Goal: Task Accomplishment & Management: Manage account settings

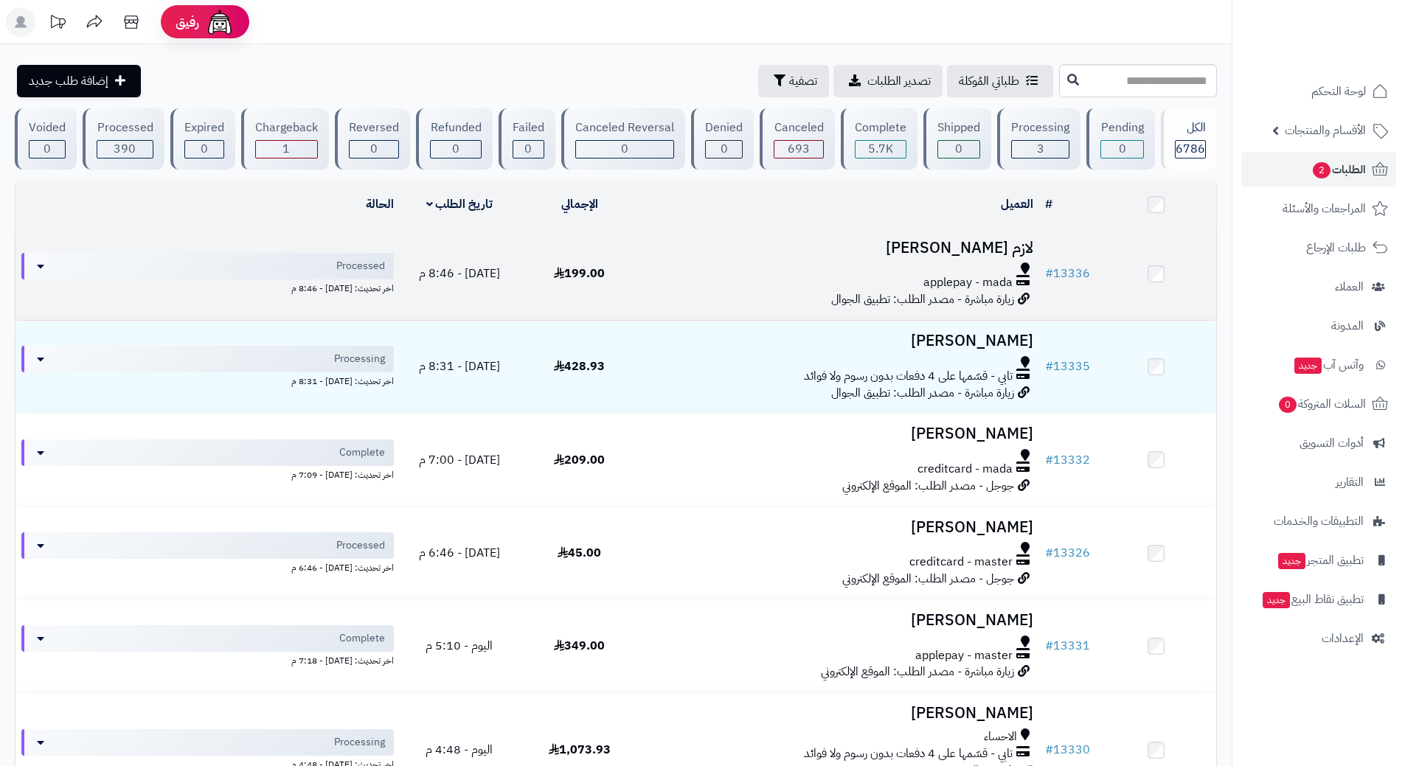
click at [778, 265] on div at bounding box center [839, 268] width 388 height 12
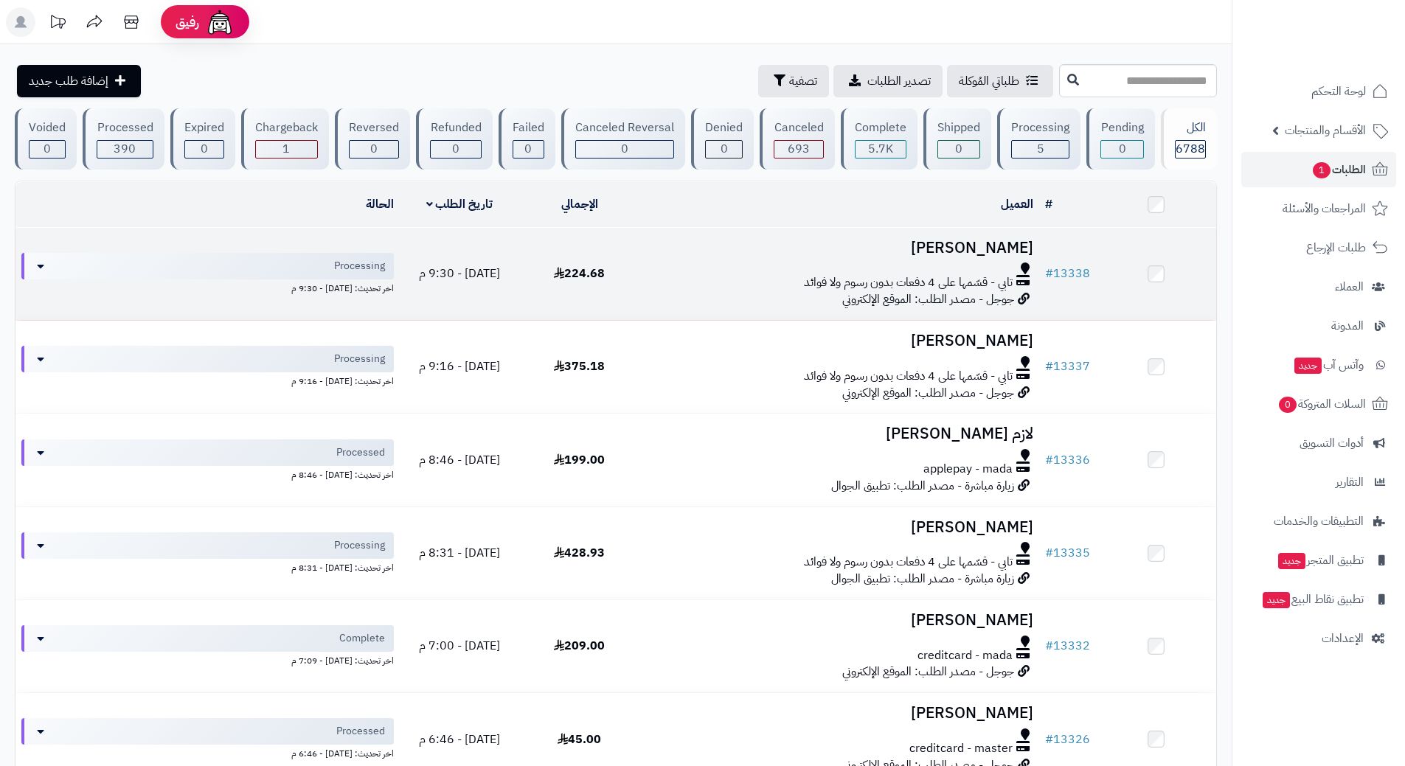
click at [852, 248] on h3 "فهد الكري" at bounding box center [839, 248] width 388 height 17
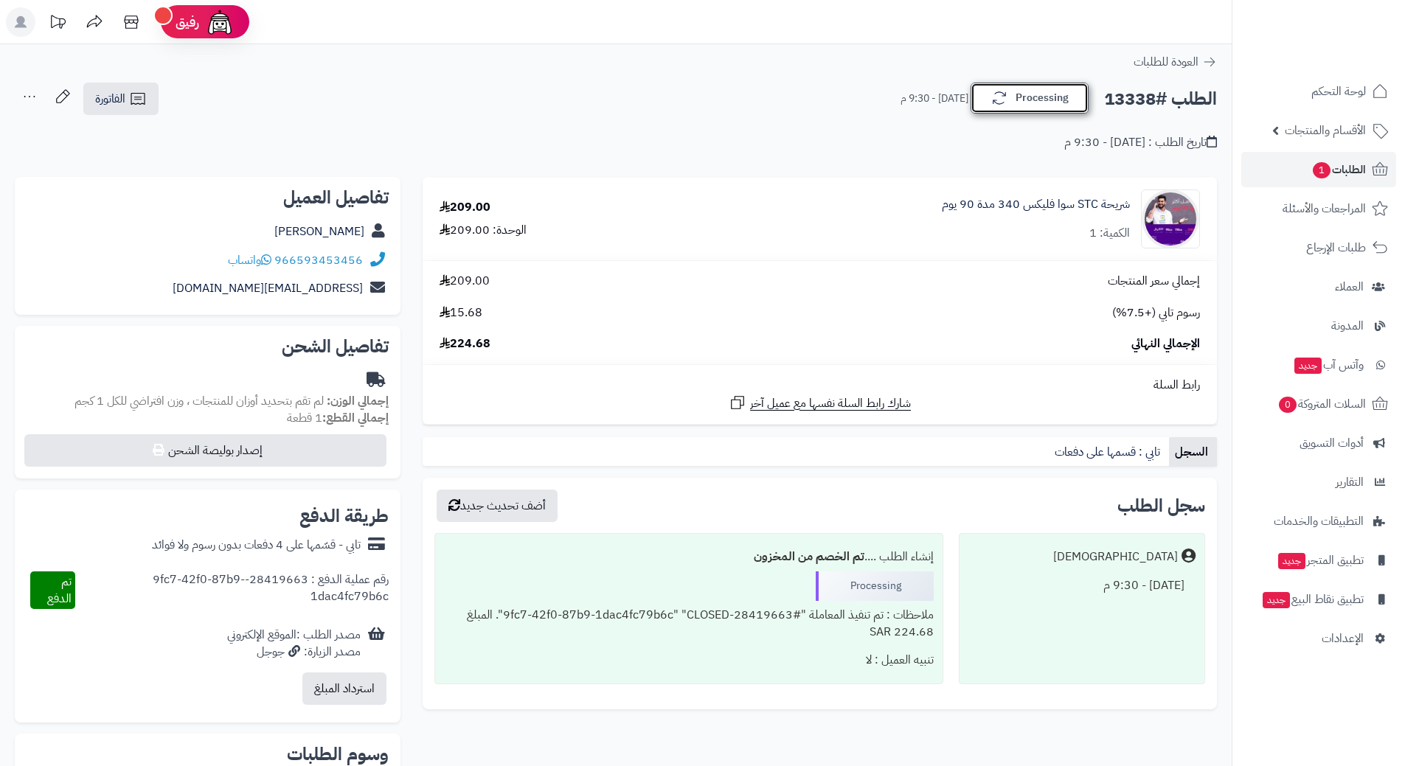
click at [1017, 97] on button "Processing" at bounding box center [1029, 98] width 118 height 31
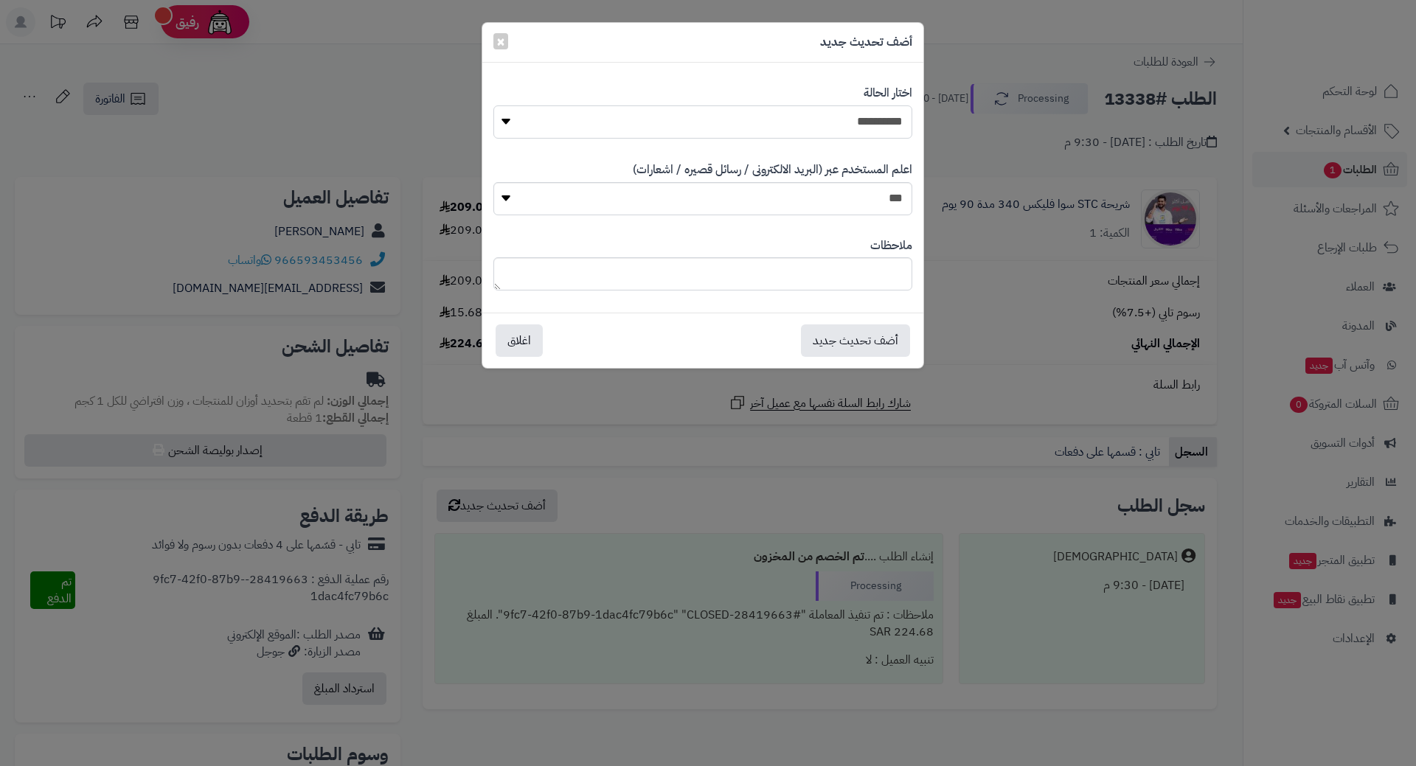
click at [798, 126] on select "**********" at bounding box center [702, 121] width 419 height 33
select select "*"
click at [493, 105] on select "**********" at bounding box center [702, 121] width 419 height 33
click at [853, 336] on button "أضف تحديث جديد" at bounding box center [855, 340] width 109 height 32
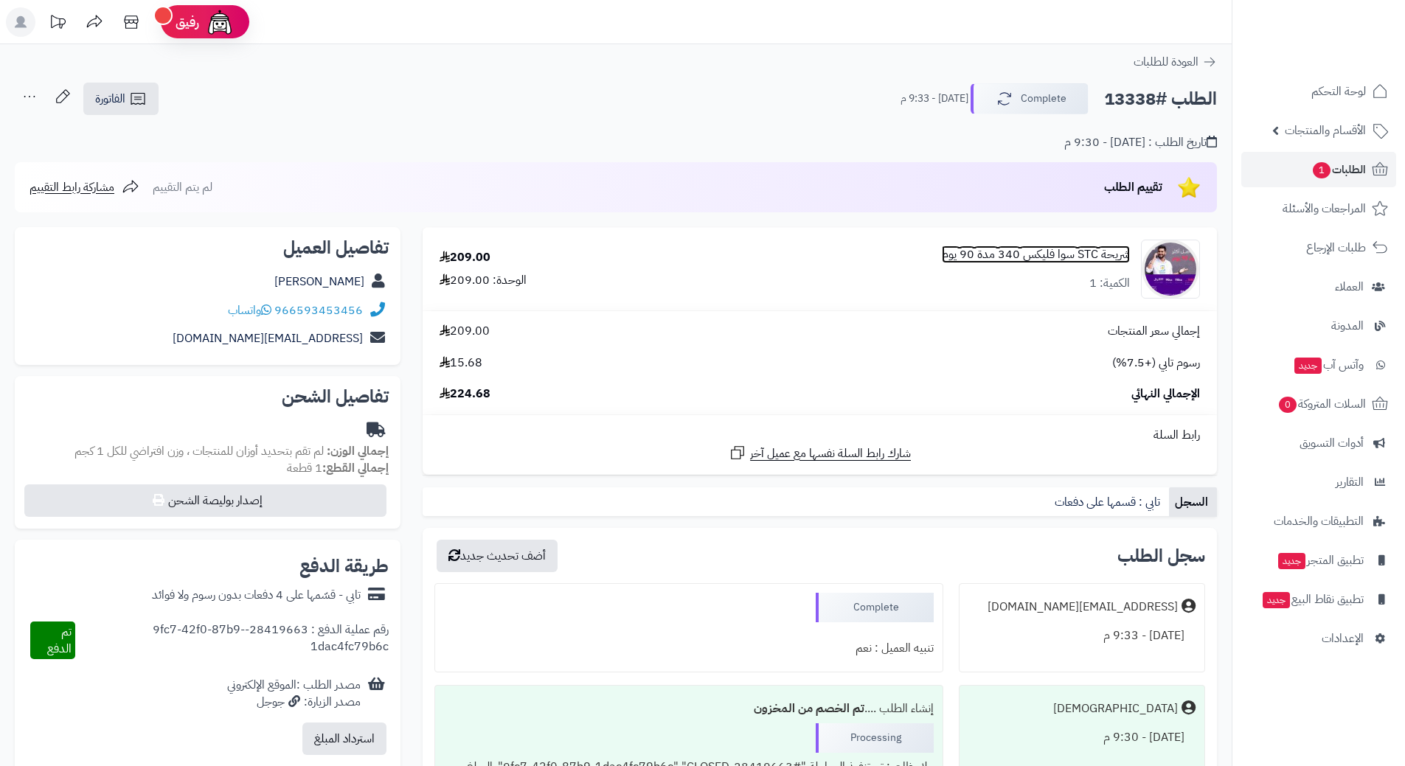
click at [1050, 257] on link "شريحة STC سوا فليكس 340 مدة 90 يوم" at bounding box center [1036, 254] width 188 height 17
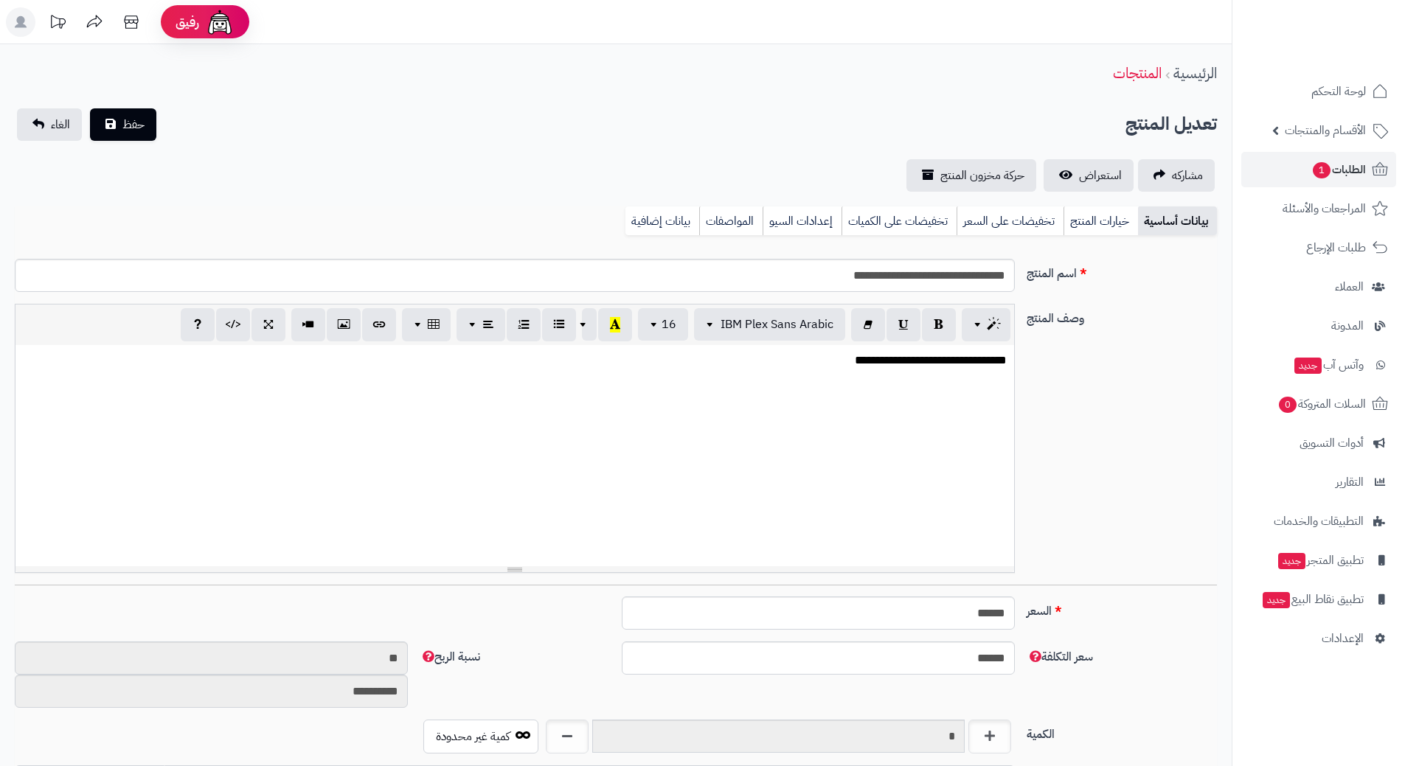
scroll to position [1301, 0]
drag, startPoint x: 900, startPoint y: 282, endPoint x: 947, endPoint y: 275, distance: 47.0
click at [947, 275] on input "**********" at bounding box center [515, 275] width 1000 height 33
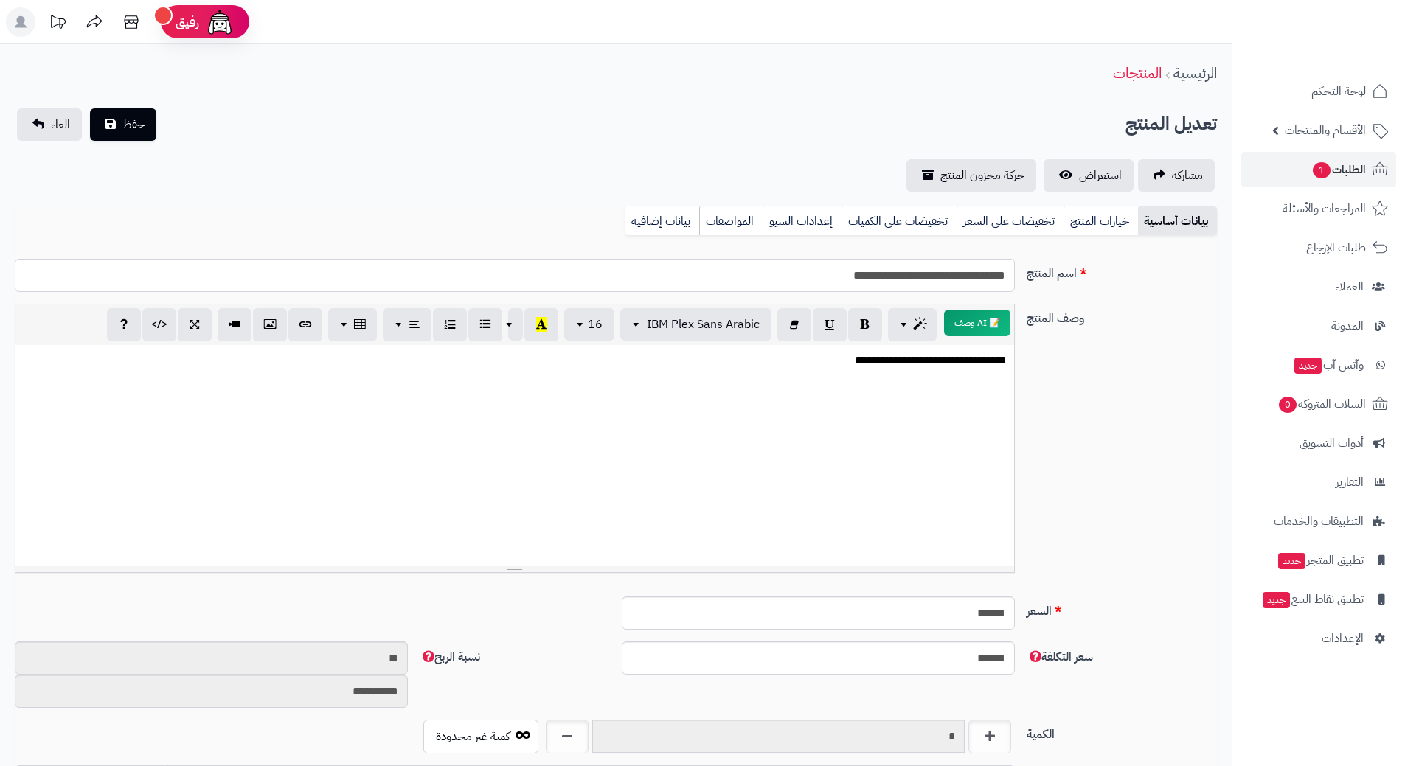
drag, startPoint x: 812, startPoint y: 279, endPoint x: 951, endPoint y: 265, distance: 140.0
click at [951, 265] on input "**********" at bounding box center [515, 275] width 1000 height 33
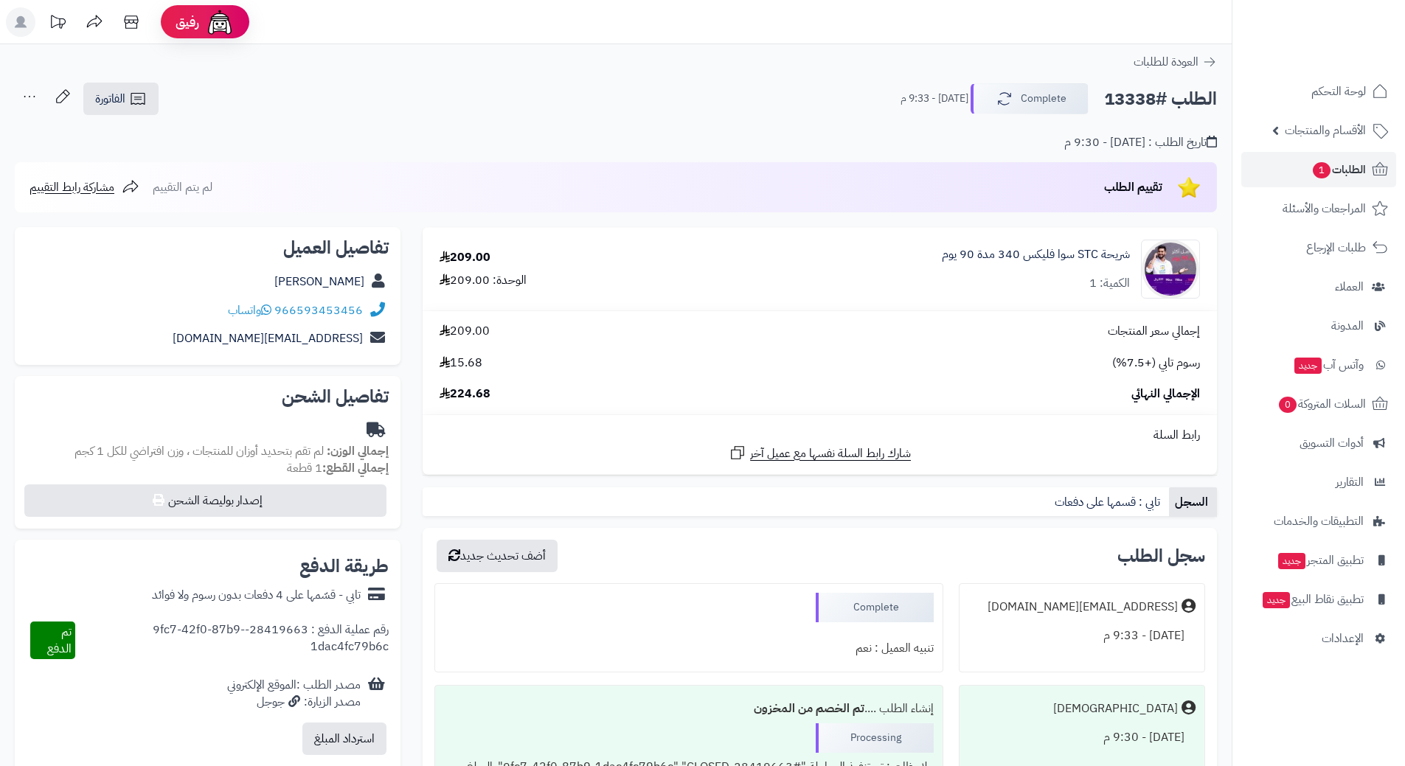
click at [465, 252] on div "209.00" at bounding box center [464, 257] width 51 height 17
copy div "209.00"
click at [1351, 161] on span "الطلبات 1" at bounding box center [1338, 169] width 55 height 21
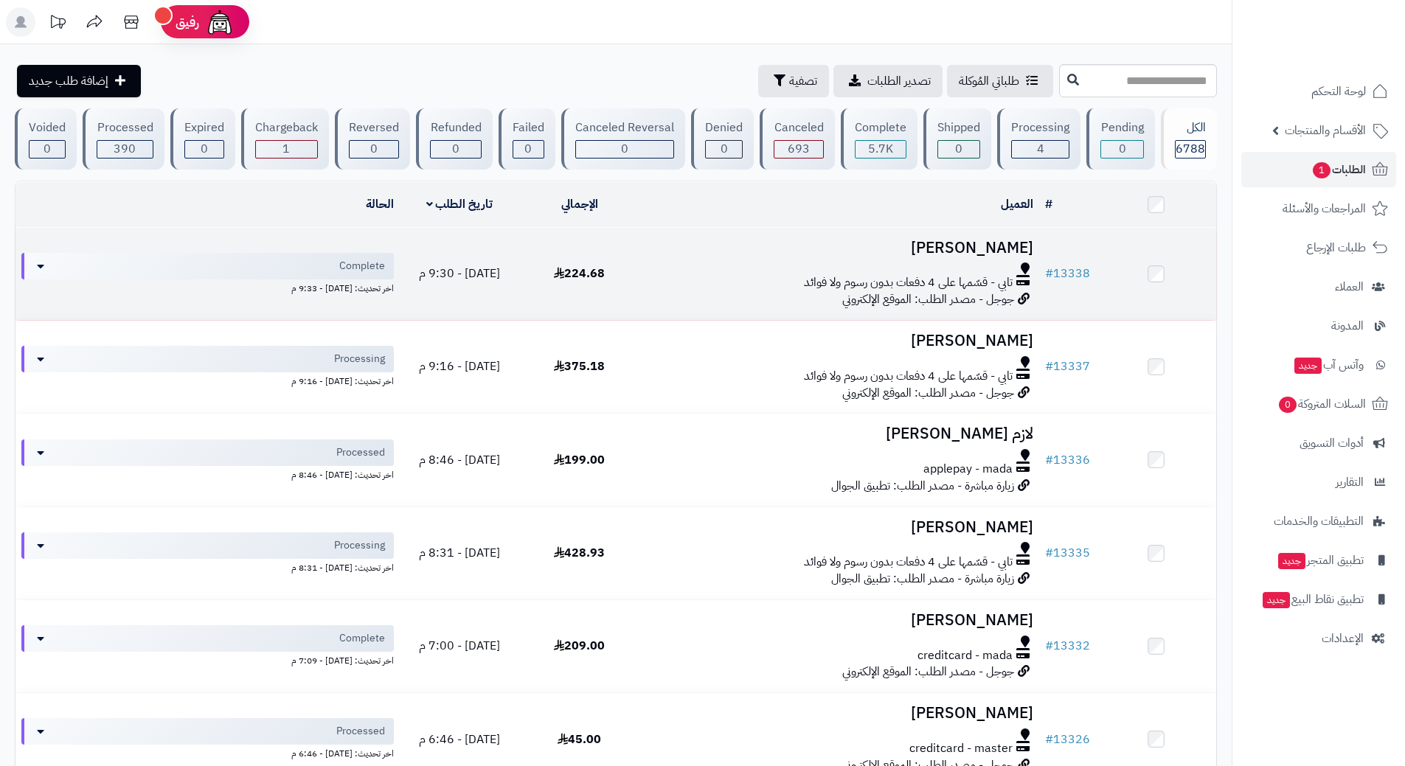
click at [857, 258] on td "[PERSON_NAME] تابي - قسّمها على 4 دفعات بدون رسوم ولا فوائد جوجل - مصدر الطلب: …" at bounding box center [839, 274] width 400 height 92
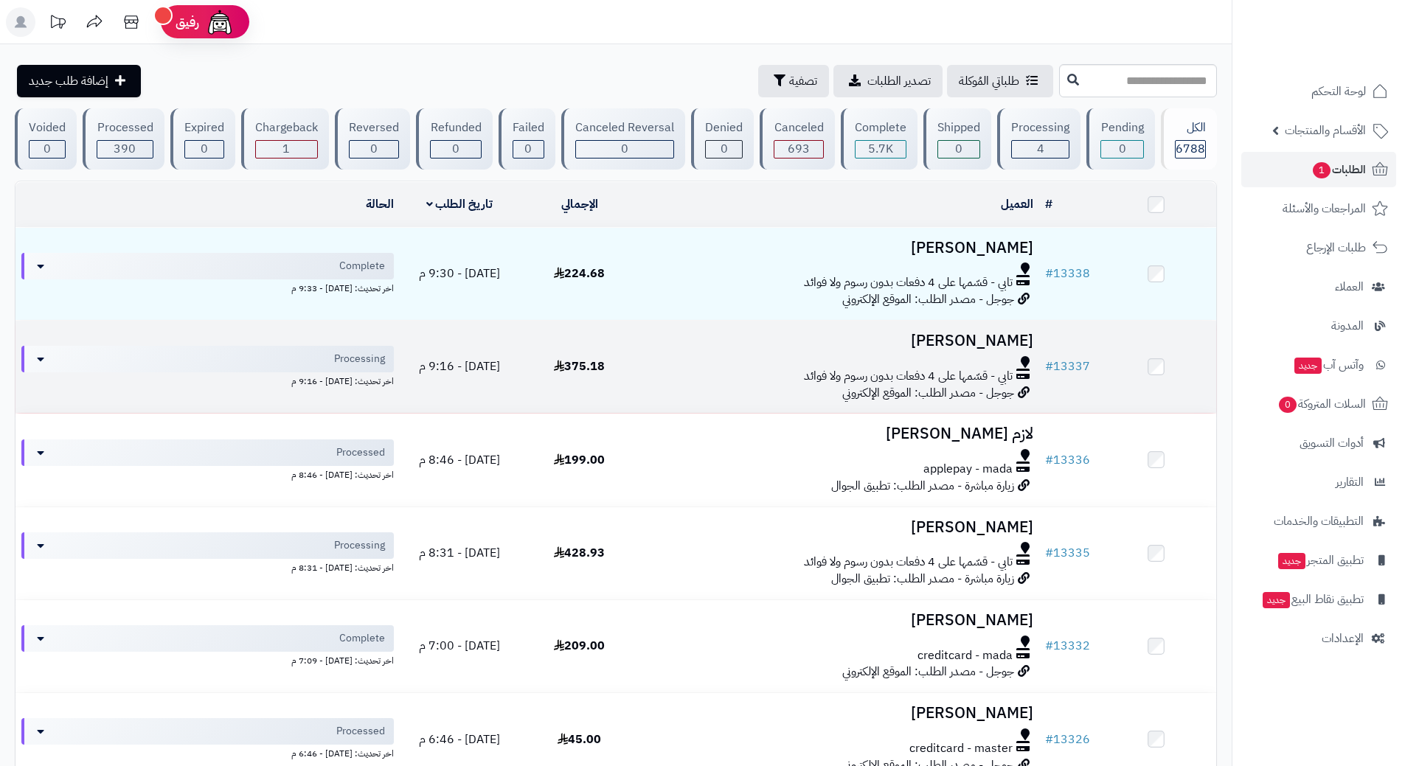
click at [953, 340] on h3 "Ahmad Almusaylim" at bounding box center [839, 341] width 388 height 17
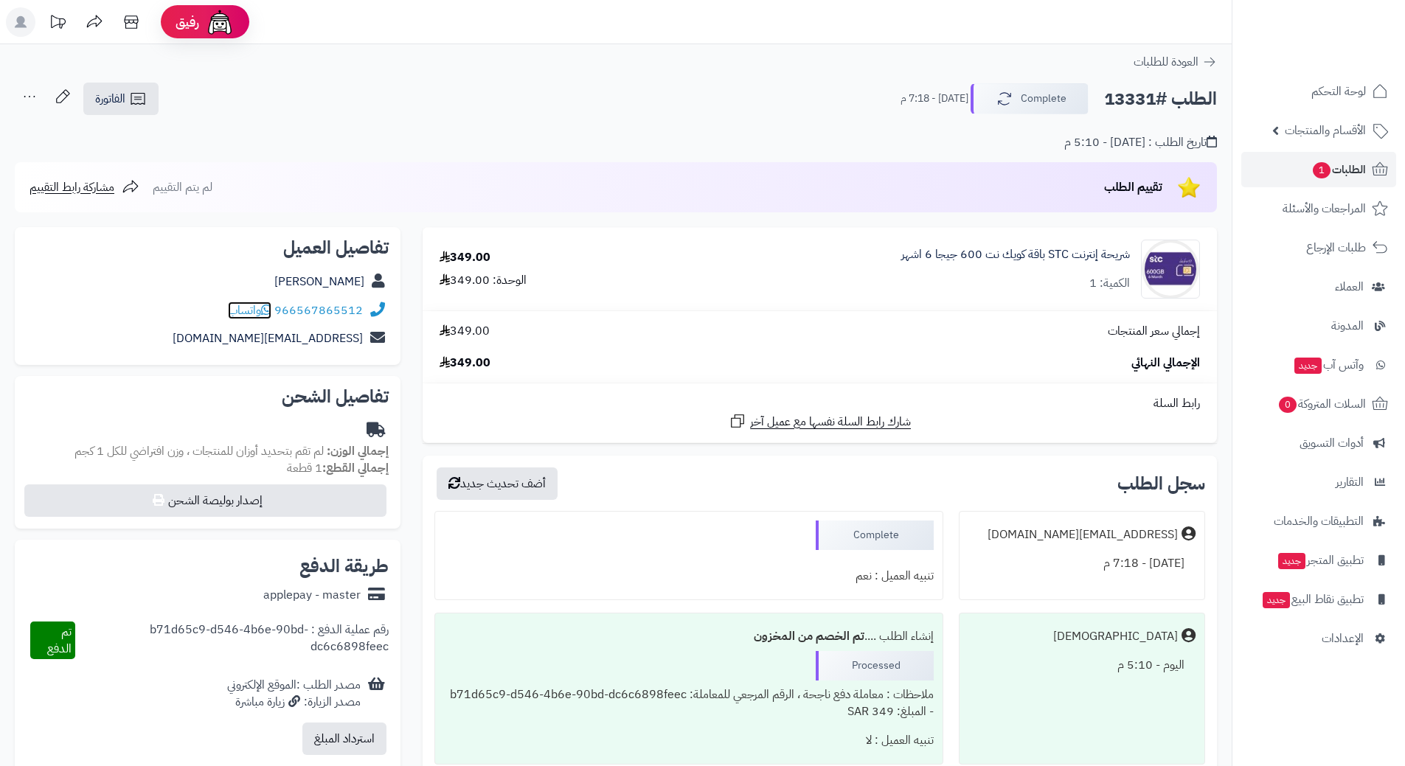
click at [246, 309] on span "واتساب" at bounding box center [250, 311] width 44 height 18
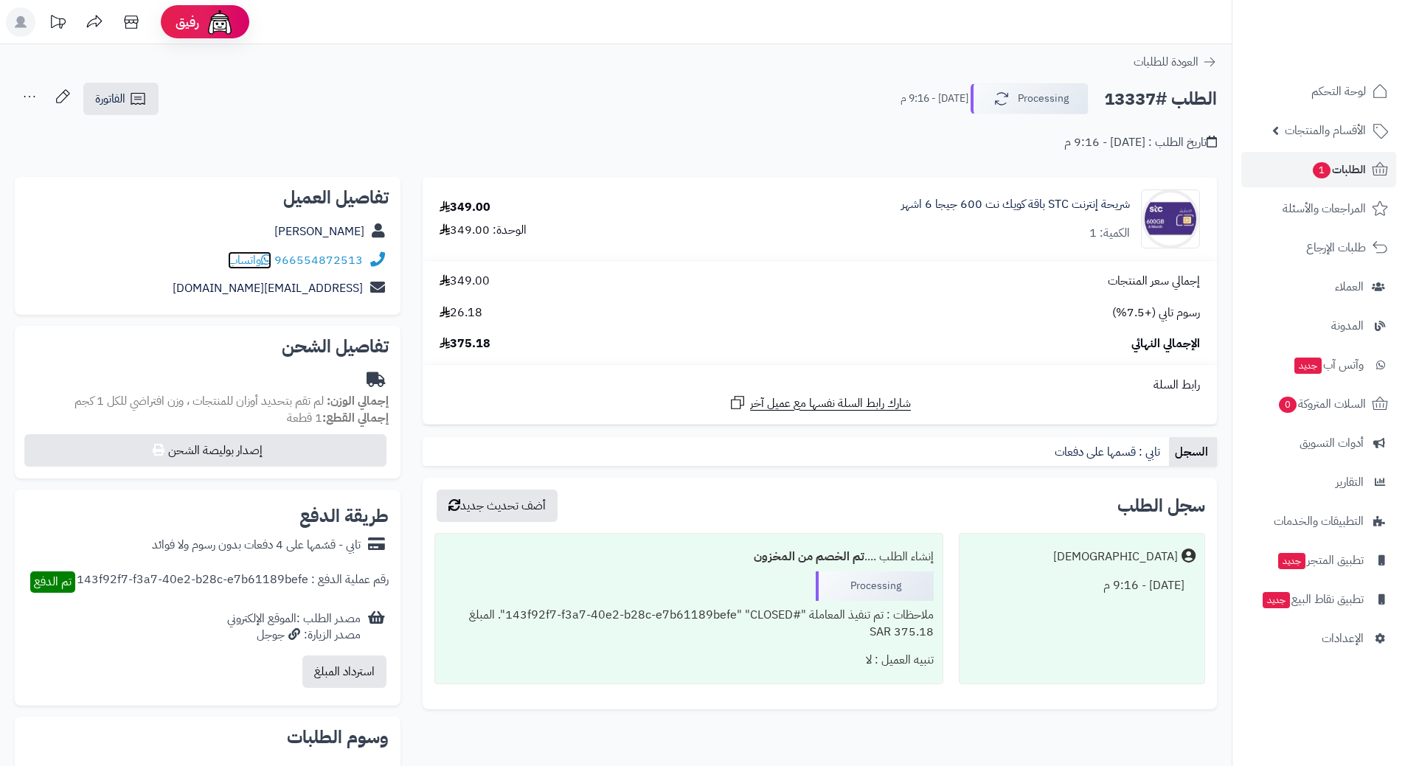
click at [248, 260] on span "واتساب" at bounding box center [250, 260] width 44 height 18
click at [1323, 178] on span "1" at bounding box center [1321, 170] width 18 height 16
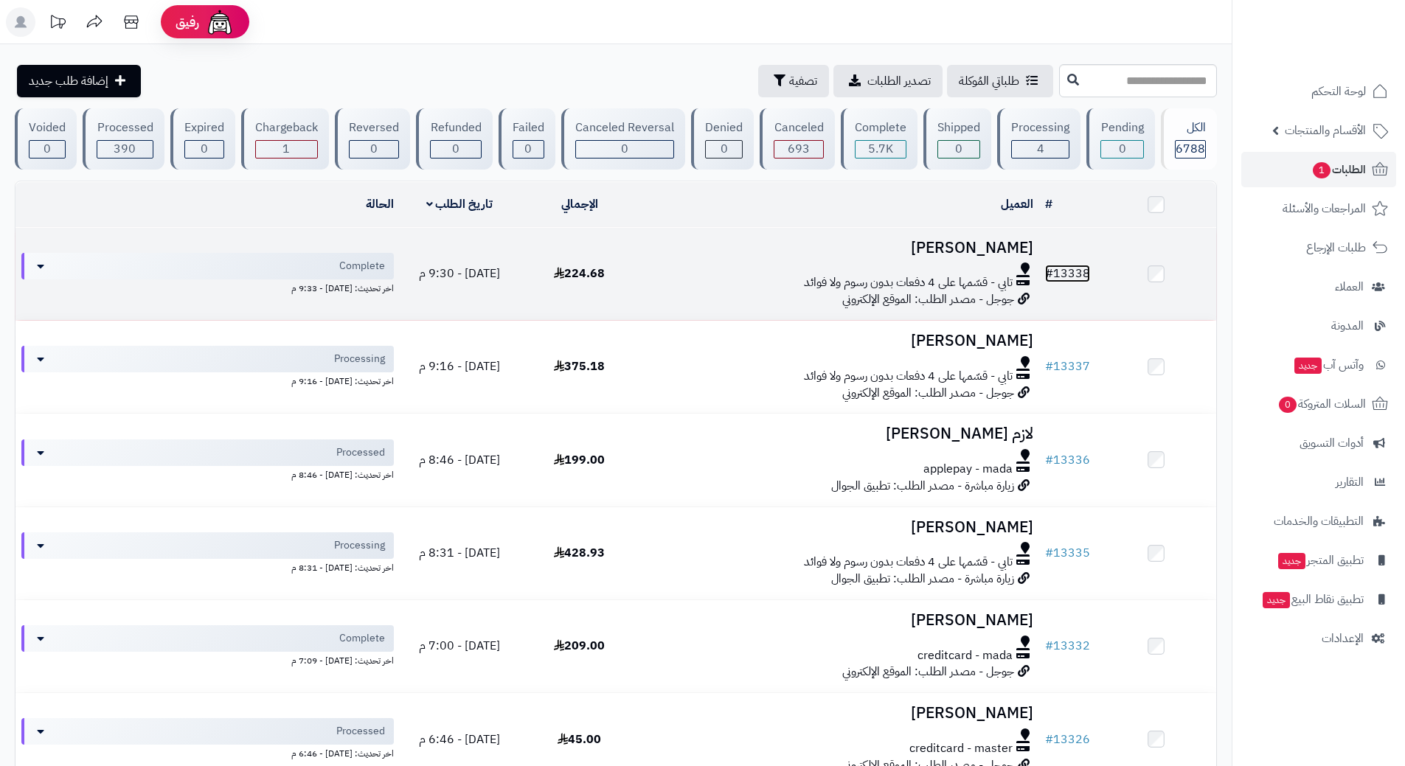
click at [1066, 269] on link "# 13338" at bounding box center [1067, 274] width 45 height 18
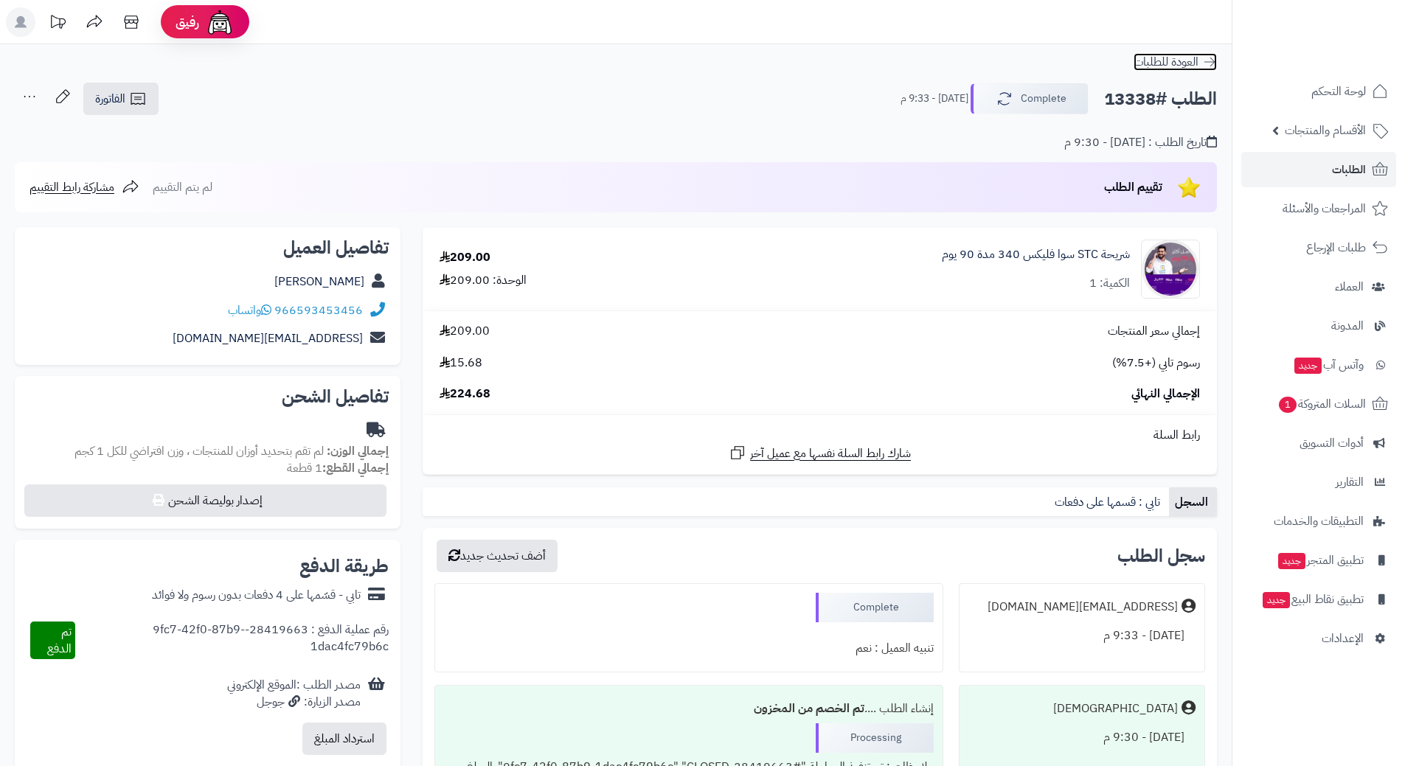
click at [1212, 60] on icon at bounding box center [1209, 62] width 11 height 9
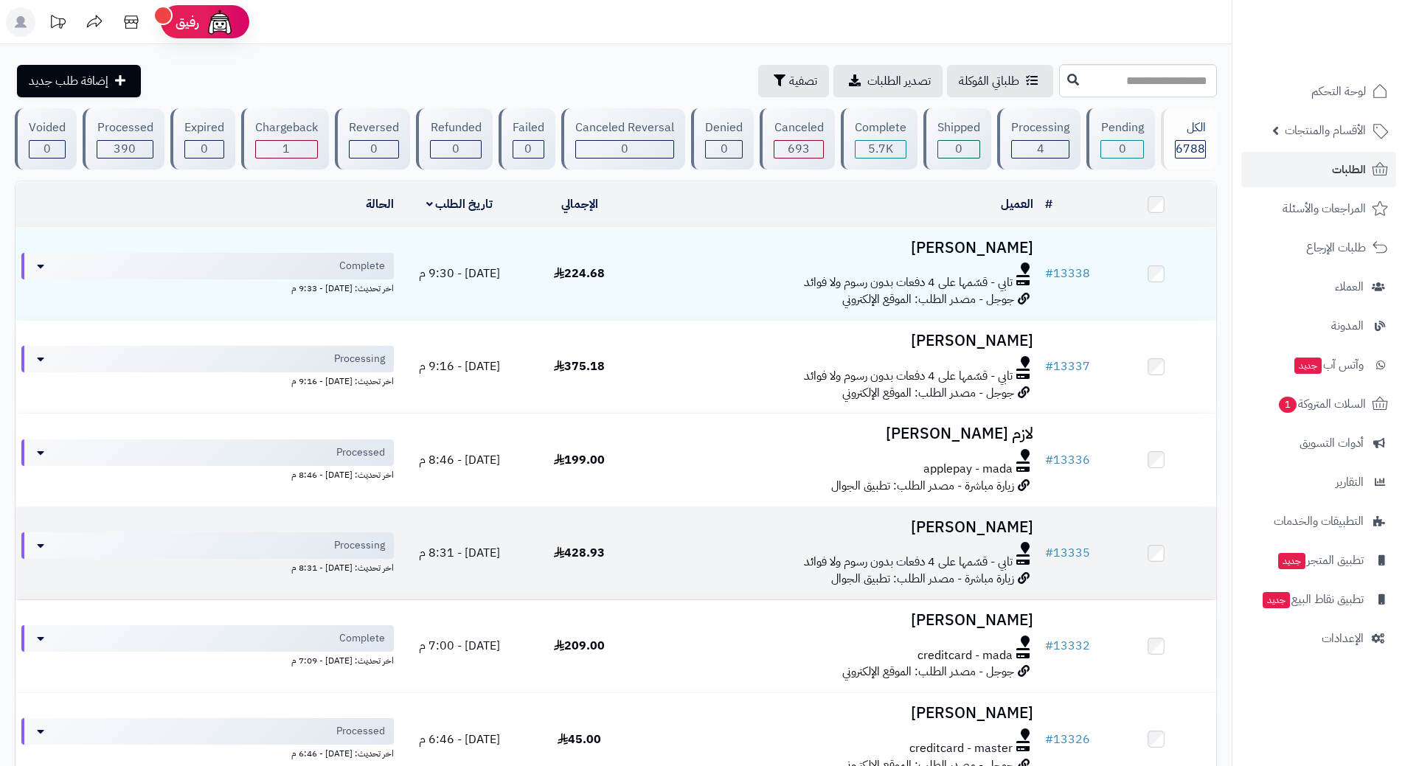
click at [746, 537] on td "عماد الحميد تابي - قسّمها على 4 دفعات بدون رسوم ولا فوائد زيارة مباشرة - مصدر ا…" at bounding box center [839, 553] width 400 height 92
click at [745, 549] on div at bounding box center [839, 548] width 388 height 12
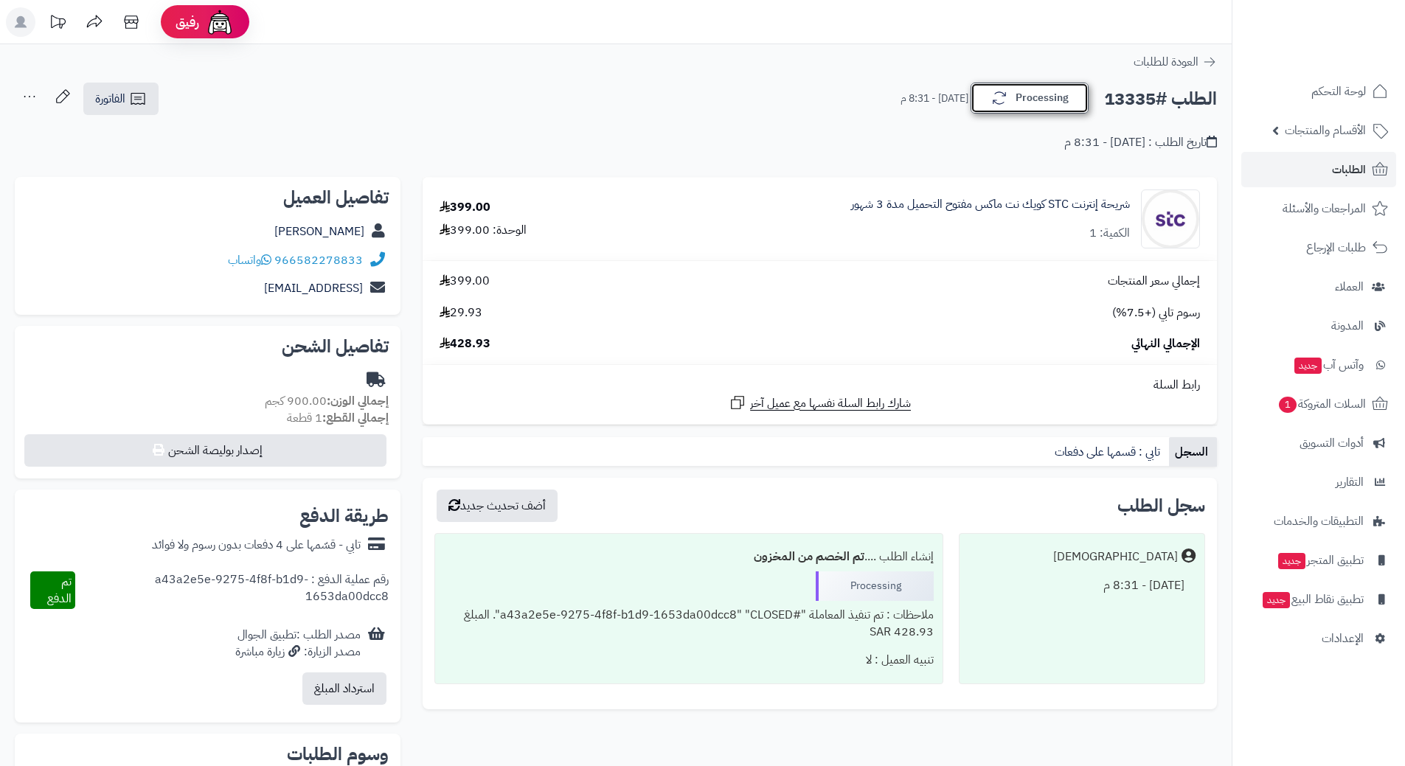
click at [1007, 97] on icon "button" at bounding box center [999, 98] width 18 height 18
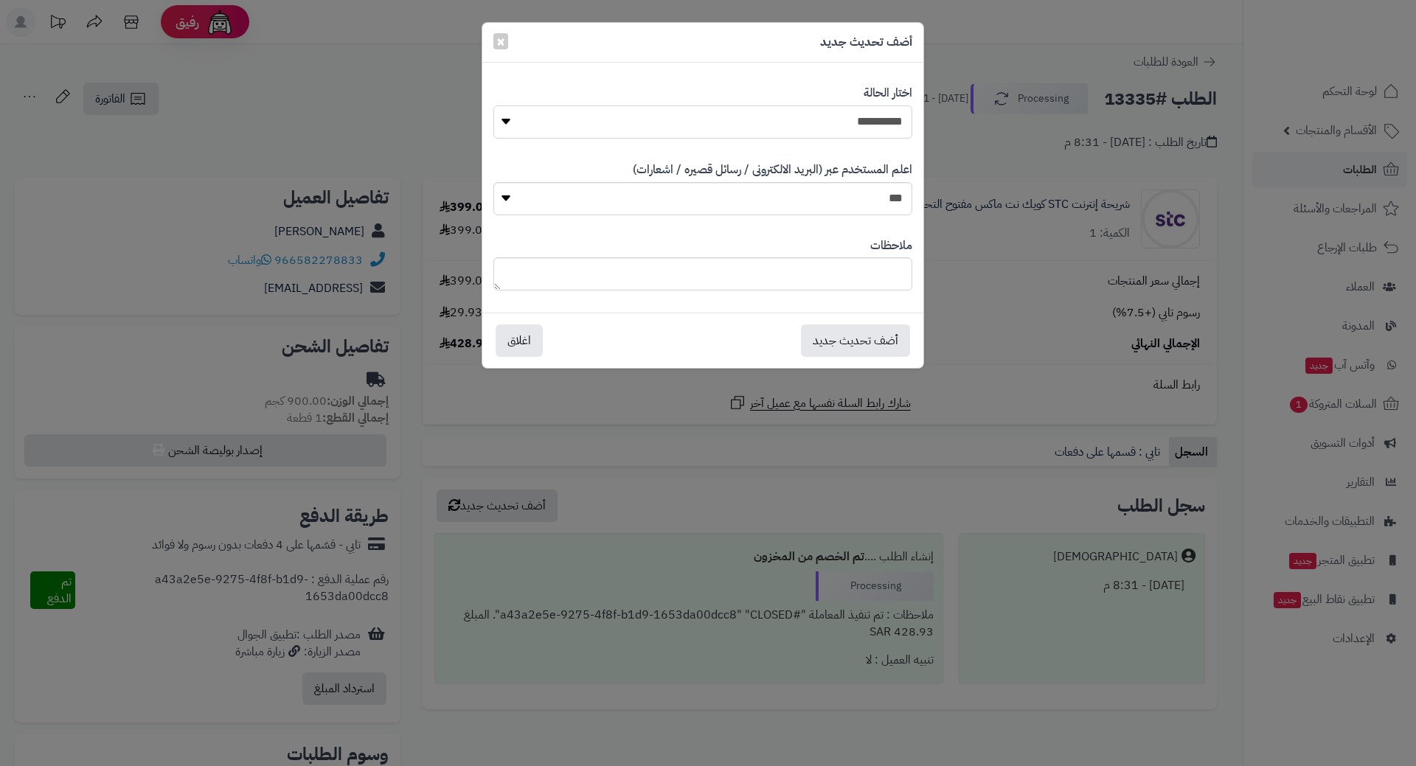
click at [891, 122] on select "**********" at bounding box center [702, 121] width 419 height 33
select select "*"
click at [493, 105] on select "**********" at bounding box center [702, 121] width 419 height 33
click at [838, 333] on button "أضف تحديث جديد" at bounding box center [855, 340] width 109 height 32
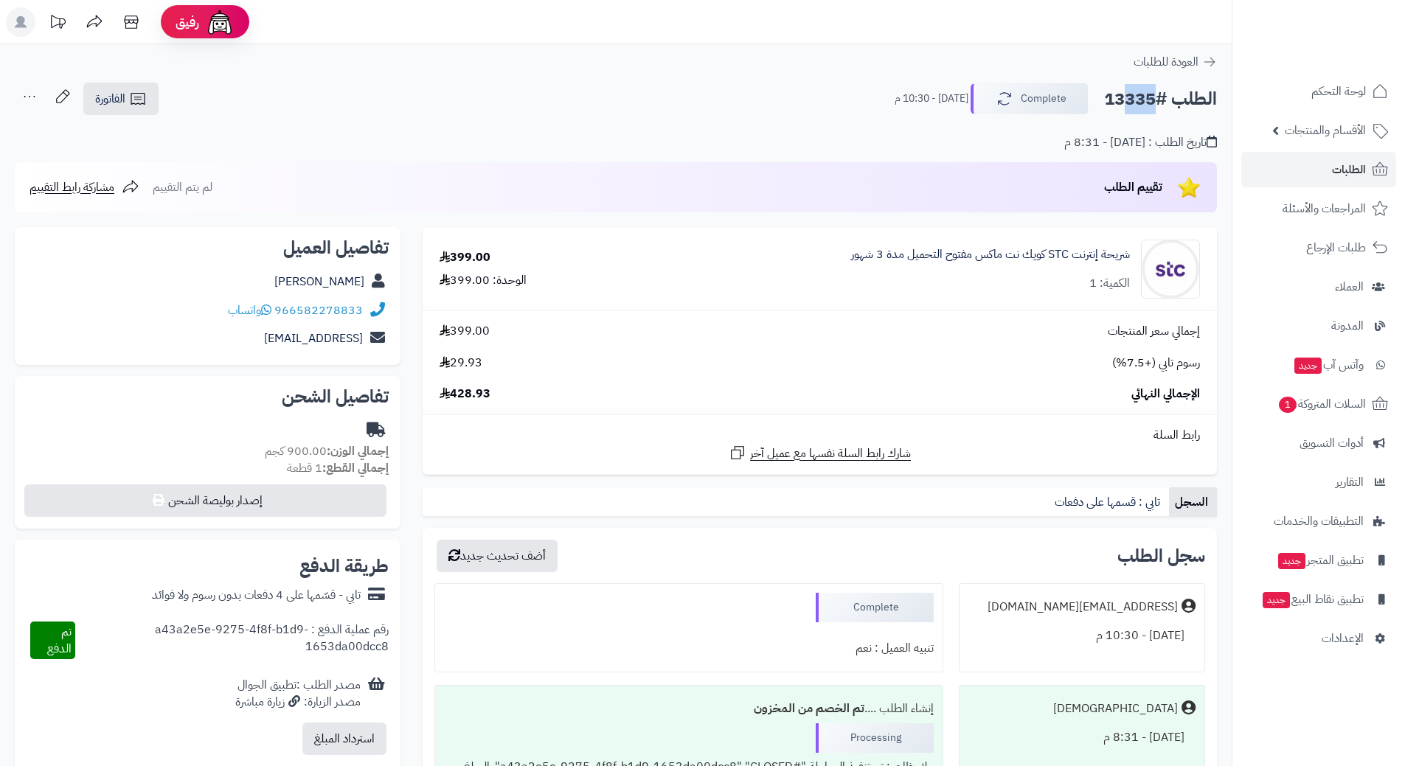
drag, startPoint x: 1110, startPoint y: 103, endPoint x: 1146, endPoint y: 100, distance: 35.6
click at [1146, 100] on h2 "الطلب #13335" at bounding box center [1160, 99] width 113 height 30
click at [1149, 98] on h2 "الطلب #13335" at bounding box center [1160, 99] width 113 height 30
drag, startPoint x: 1156, startPoint y: 99, endPoint x: 1104, endPoint y: 108, distance: 53.2
click at [1104, 108] on h2 "الطلب #13335" at bounding box center [1160, 99] width 113 height 30
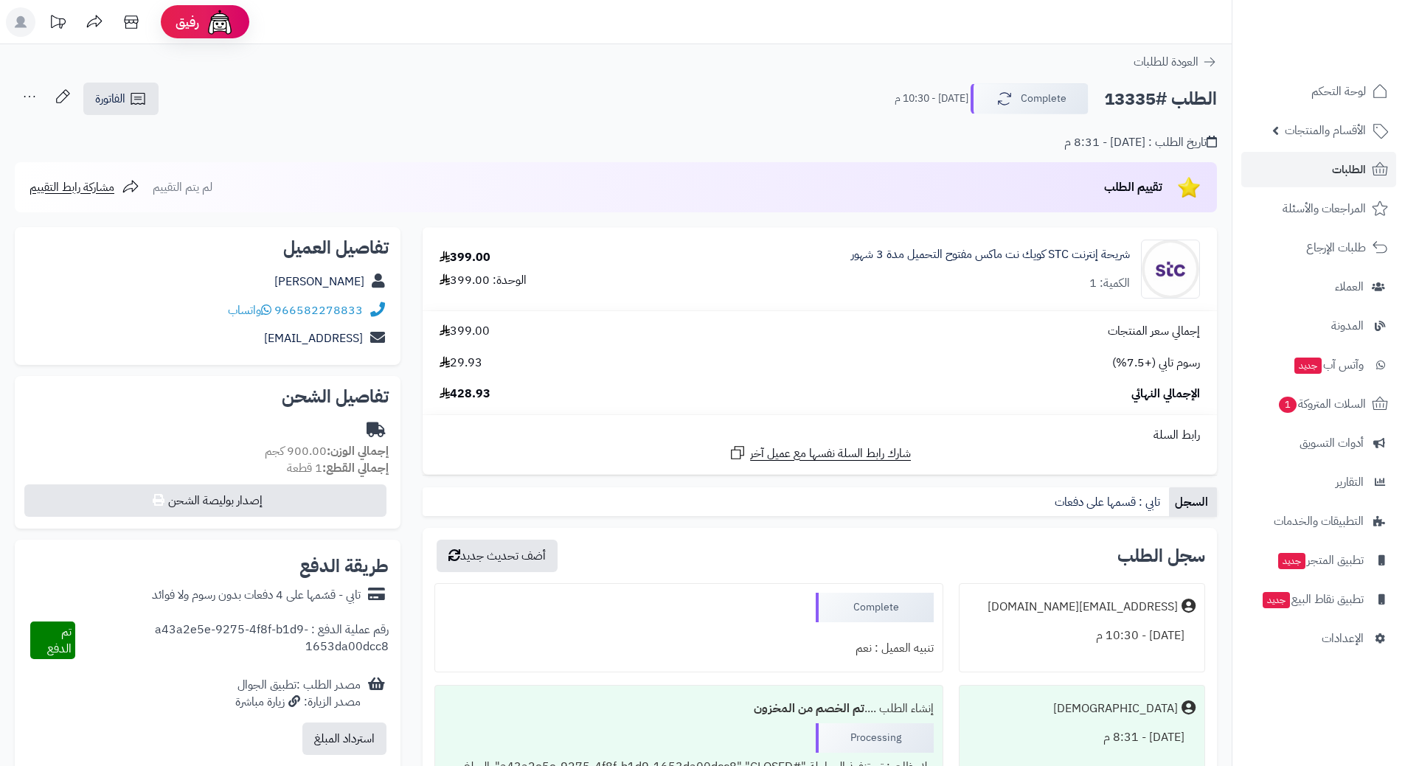
copy h2 "13335"
click at [1214, 61] on icon at bounding box center [1209, 62] width 15 height 15
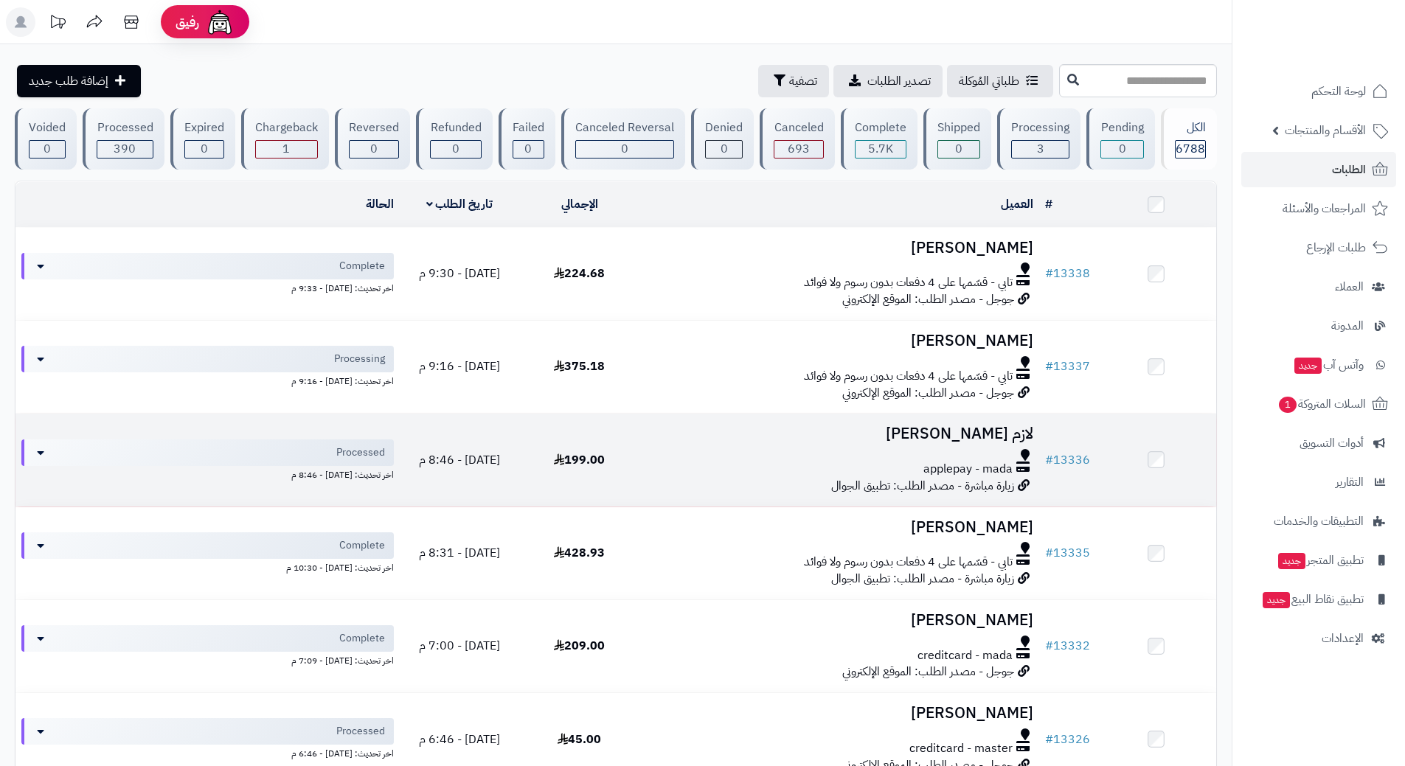
click at [885, 426] on h3 "لازم [PERSON_NAME]" at bounding box center [839, 433] width 388 height 17
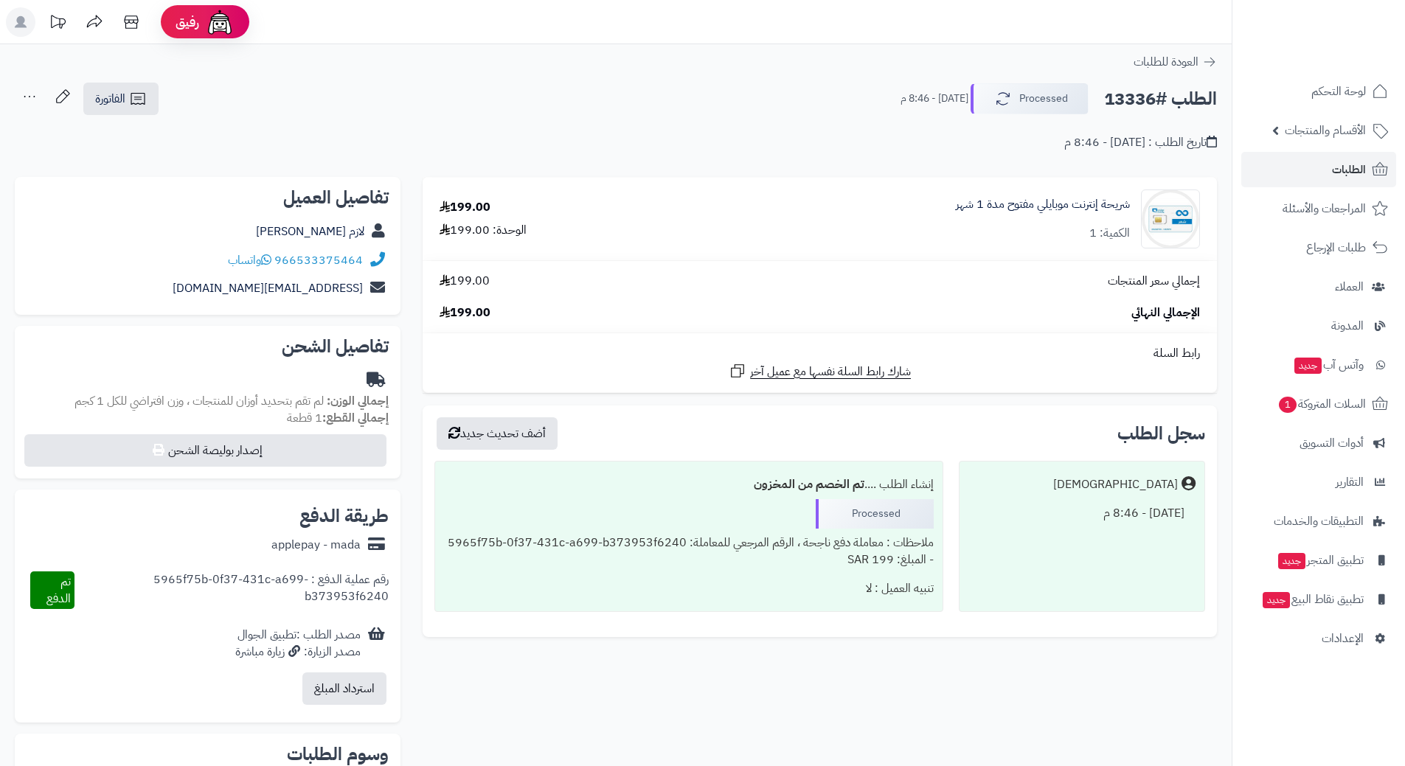
click at [965, 220] on div "شريحة إنترنت موبايلي مفتوح مدة 1 شهر الكمية: 1" at bounding box center [1043, 219] width 174 height 46
click at [1069, 215] on div "شريحة إنترنت موبايلي مفتوح مدة 1 شهر الكمية: 1" at bounding box center [1043, 219] width 174 height 46
click at [1318, 165] on link "الطلبات" at bounding box center [1318, 169] width 155 height 35
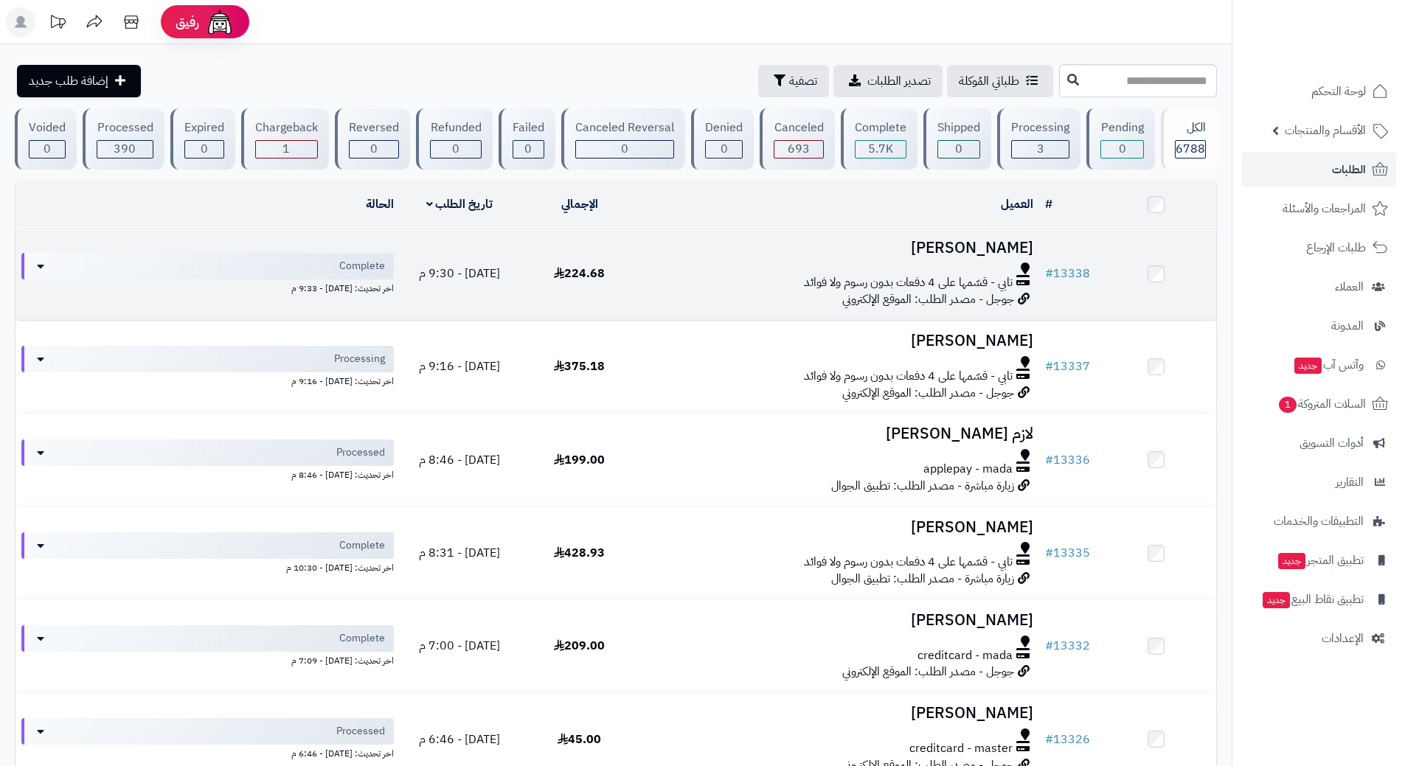
click at [947, 285] on span "تابي - قسّمها على 4 دفعات بدون رسوم ولا فوائد" at bounding box center [908, 282] width 209 height 17
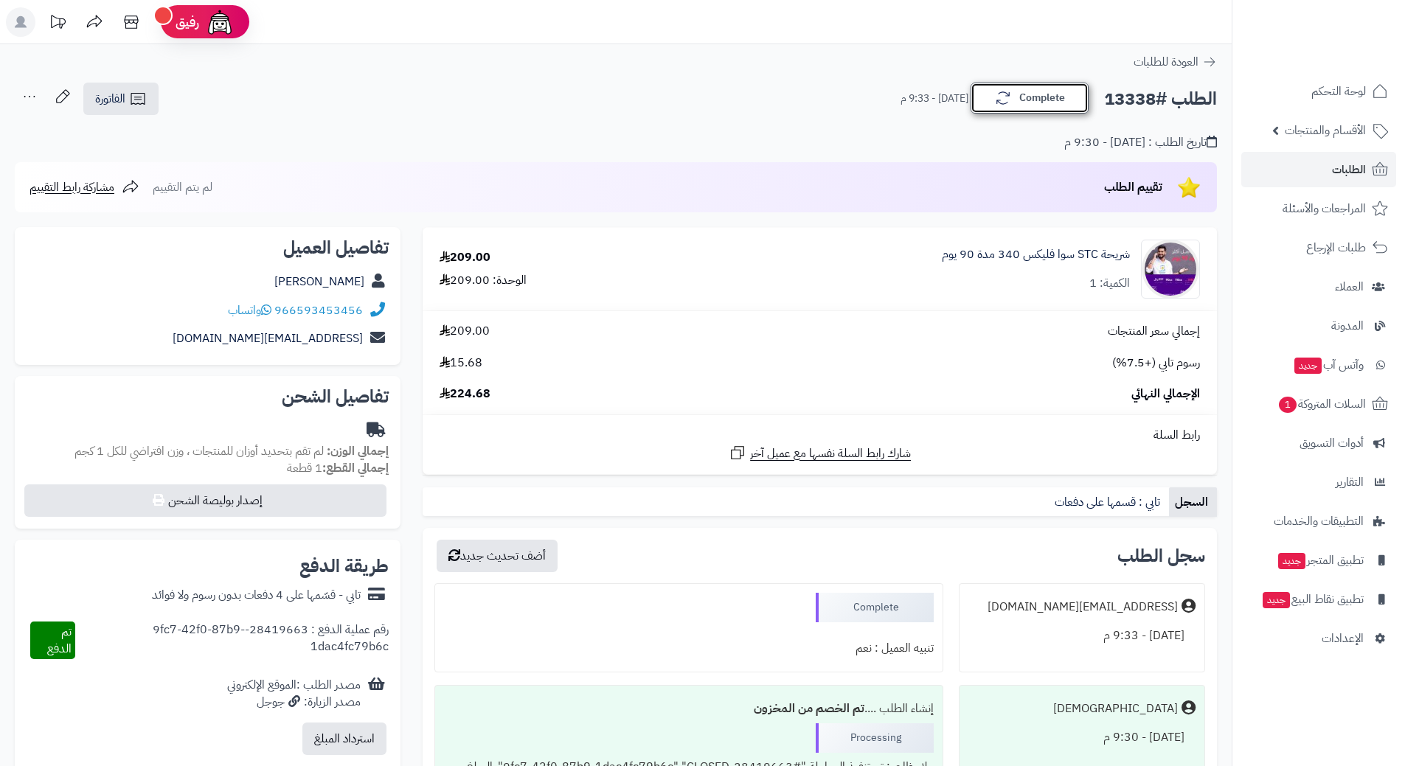
click at [1036, 105] on button "Complete" at bounding box center [1029, 98] width 118 height 31
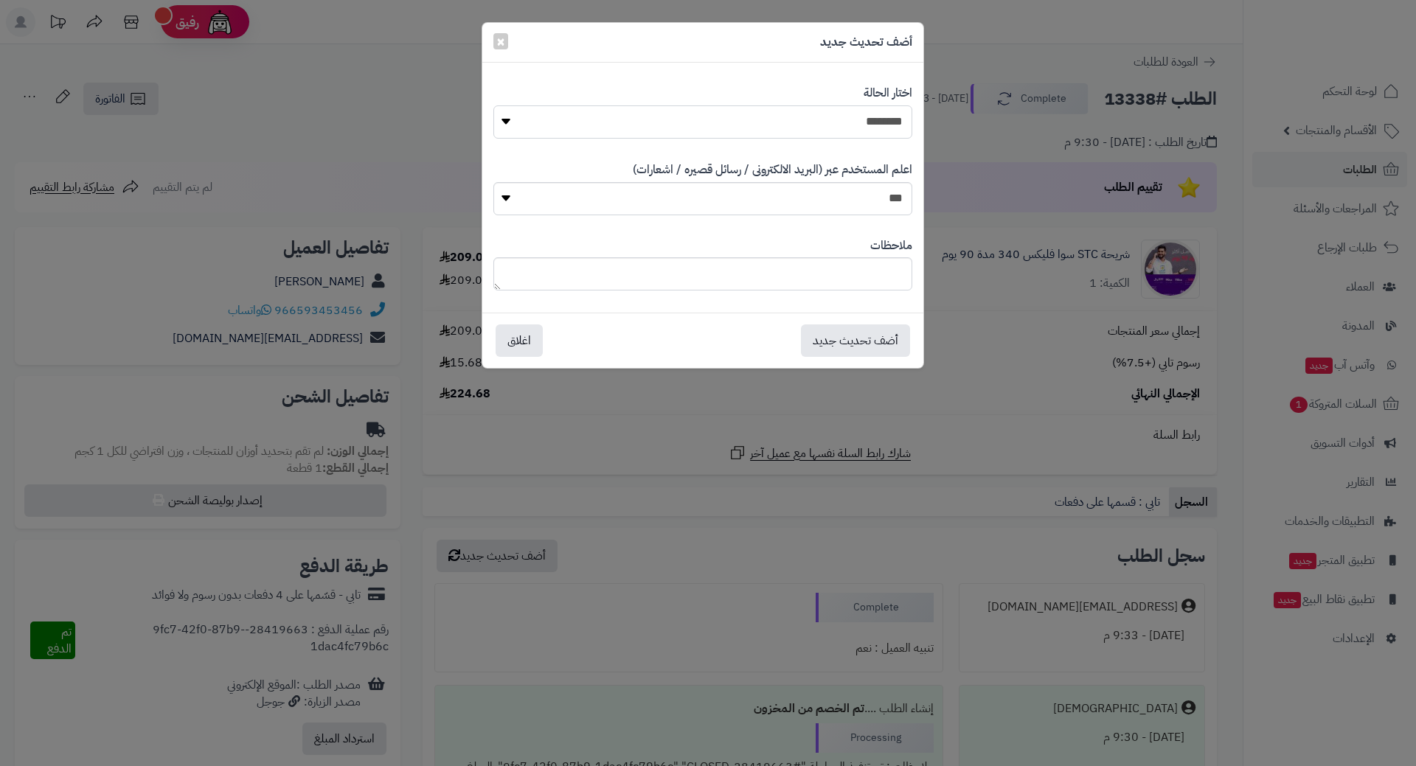
click at [506, 124] on select "**********" at bounding box center [702, 121] width 419 height 33
click at [493, 105] on select "**********" at bounding box center [702, 121] width 419 height 33
click at [848, 342] on button "أضف تحديث جديد" at bounding box center [855, 340] width 109 height 32
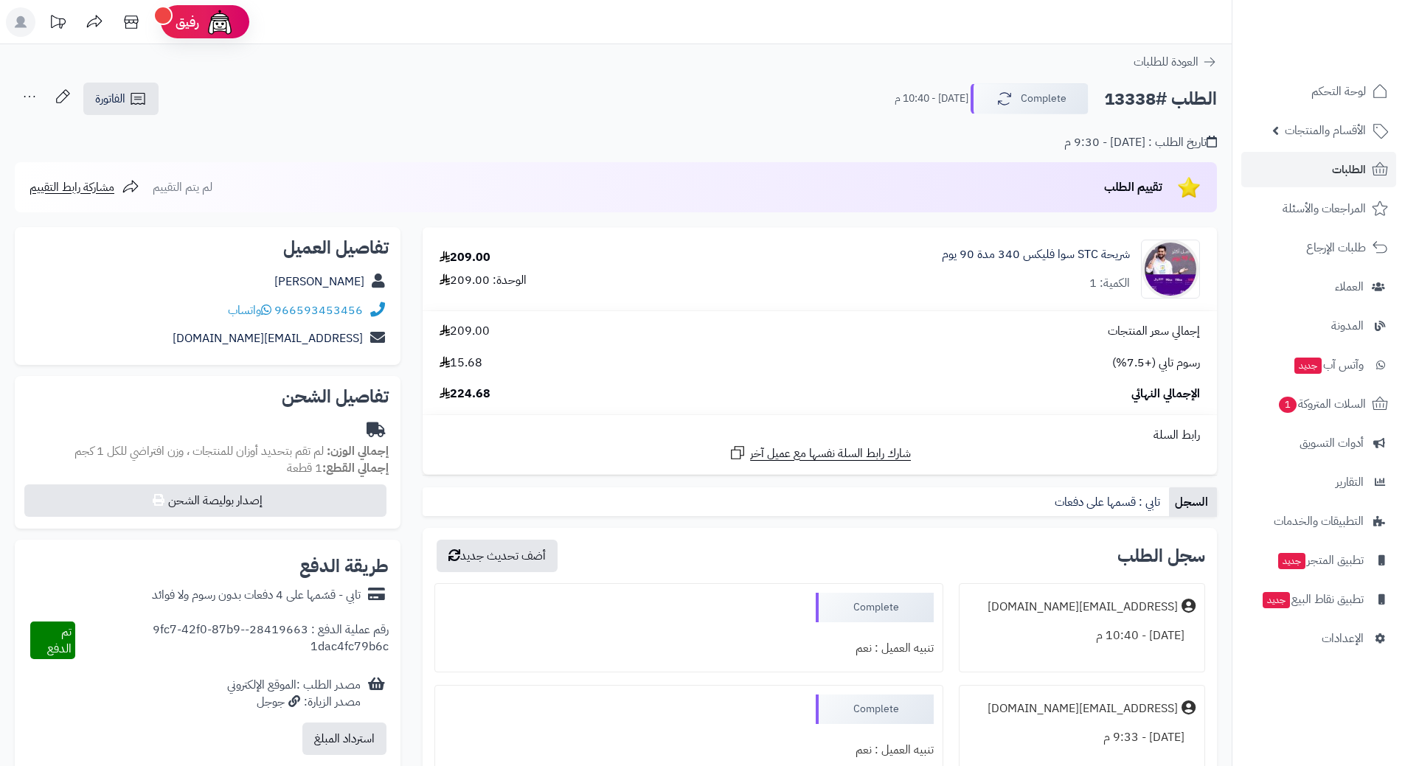
drag, startPoint x: 1155, startPoint y: 100, endPoint x: 1098, endPoint y: 102, distance: 57.6
click at [1098, 102] on div "الطلب #13338 Complete اليوم - 10:40 م" at bounding box center [1048, 98] width 335 height 31
copy h2 "13338"
click at [699, 282] on div "شريحة STC سوا فليكس 340 مدة 90 يوم الكمية: 1" at bounding box center [935, 269] width 549 height 59
click at [1186, 266] on img at bounding box center [1170, 269] width 58 height 59
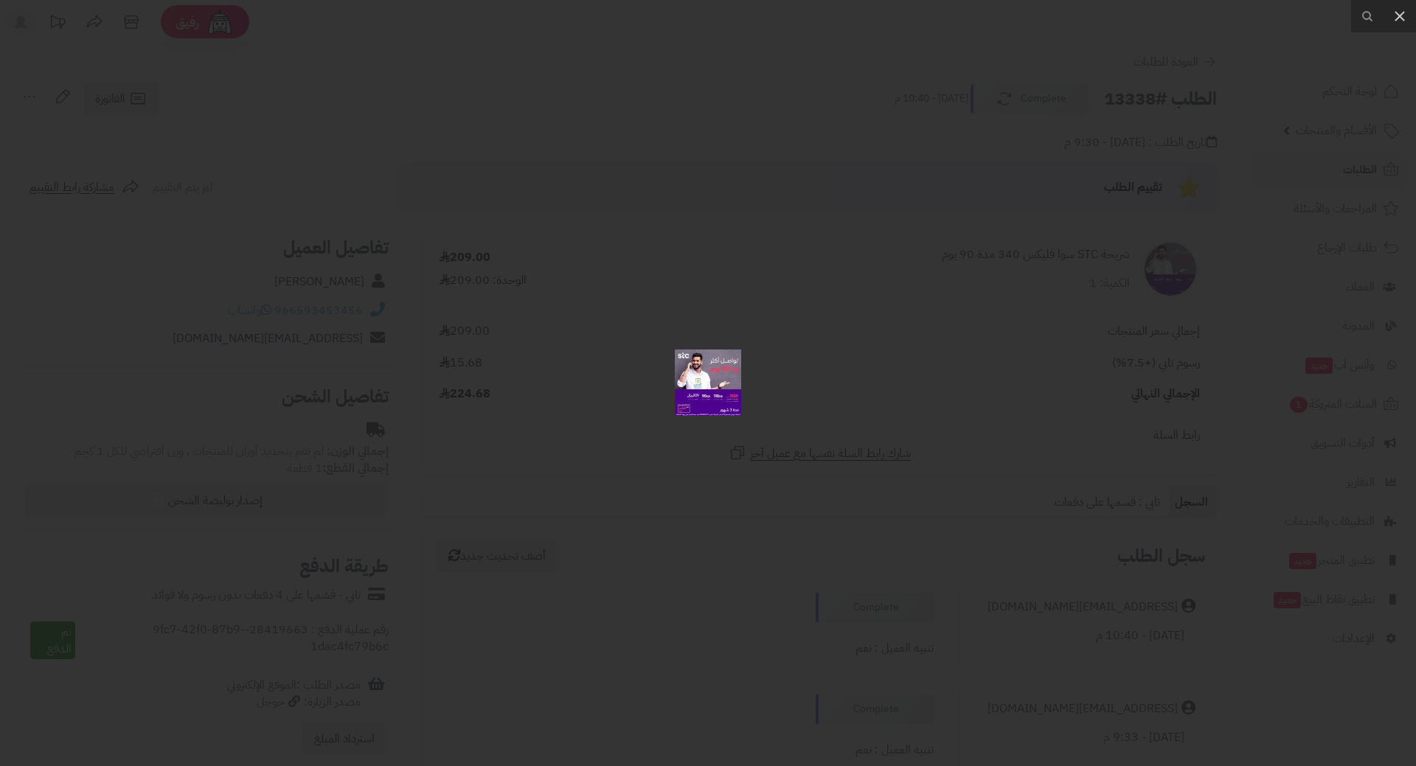
drag, startPoint x: 711, startPoint y: 307, endPoint x: 724, endPoint y: 307, distance: 12.5
click at [714, 307] on div at bounding box center [708, 383] width 1416 height 766
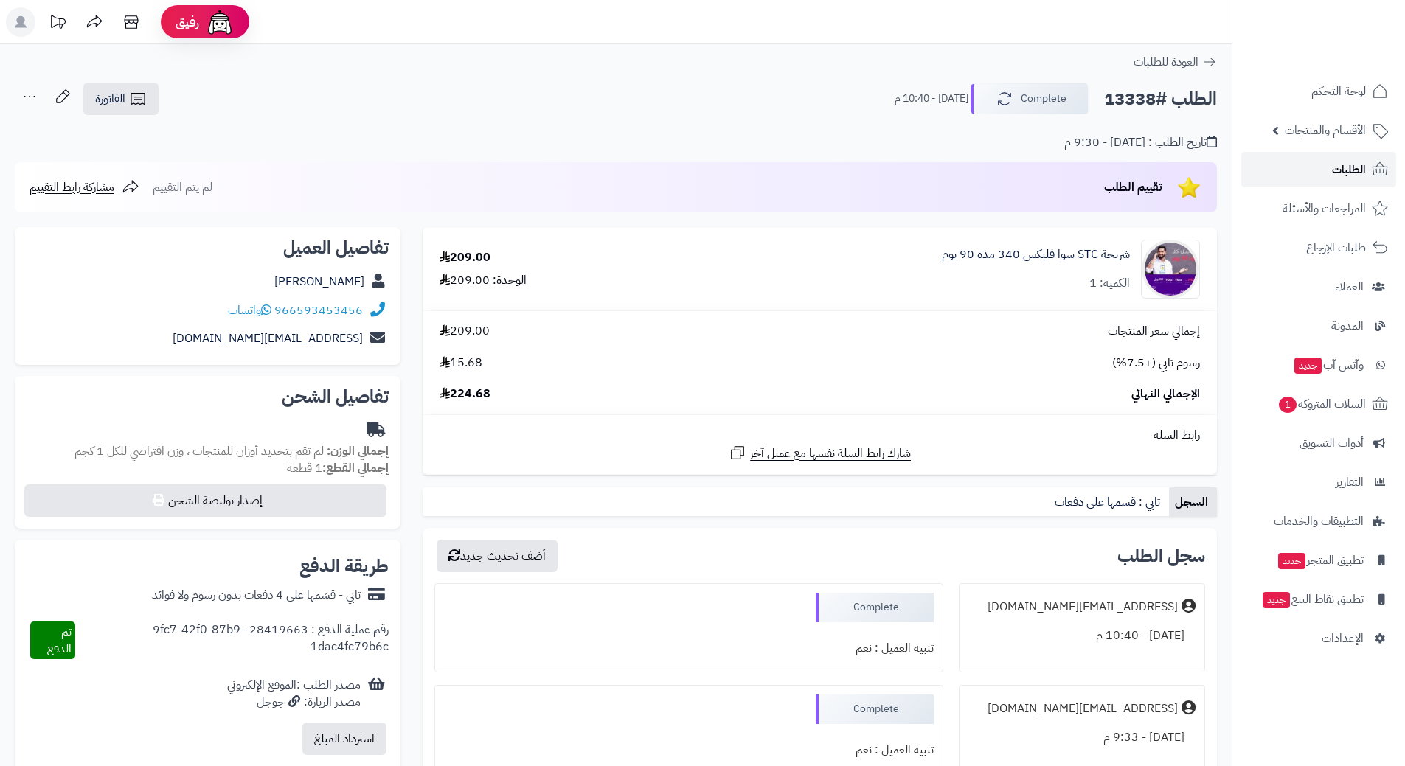
click at [1343, 162] on span "الطلبات" at bounding box center [1349, 169] width 34 height 21
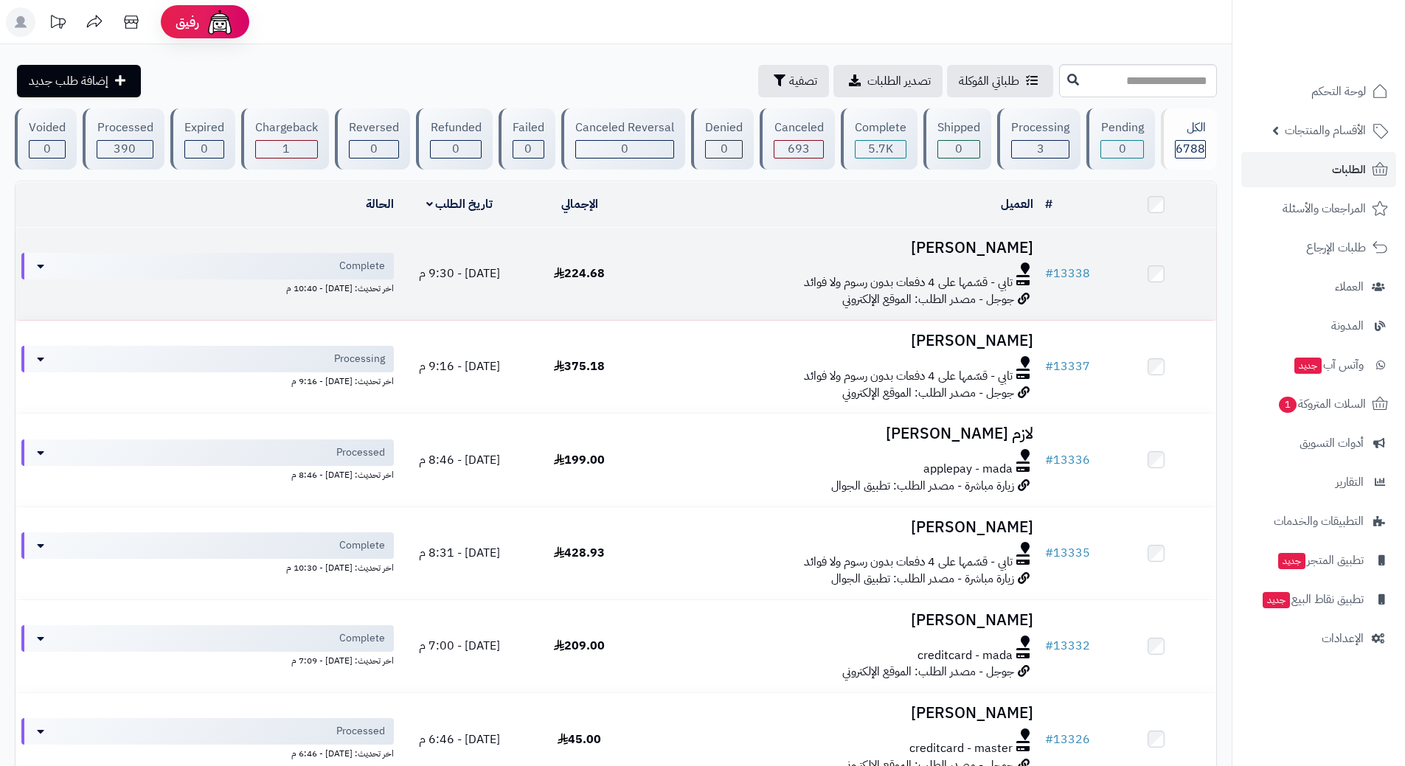
click at [502, 275] on td "[DATE] - 9:30 م" at bounding box center [460, 274] width 120 height 92
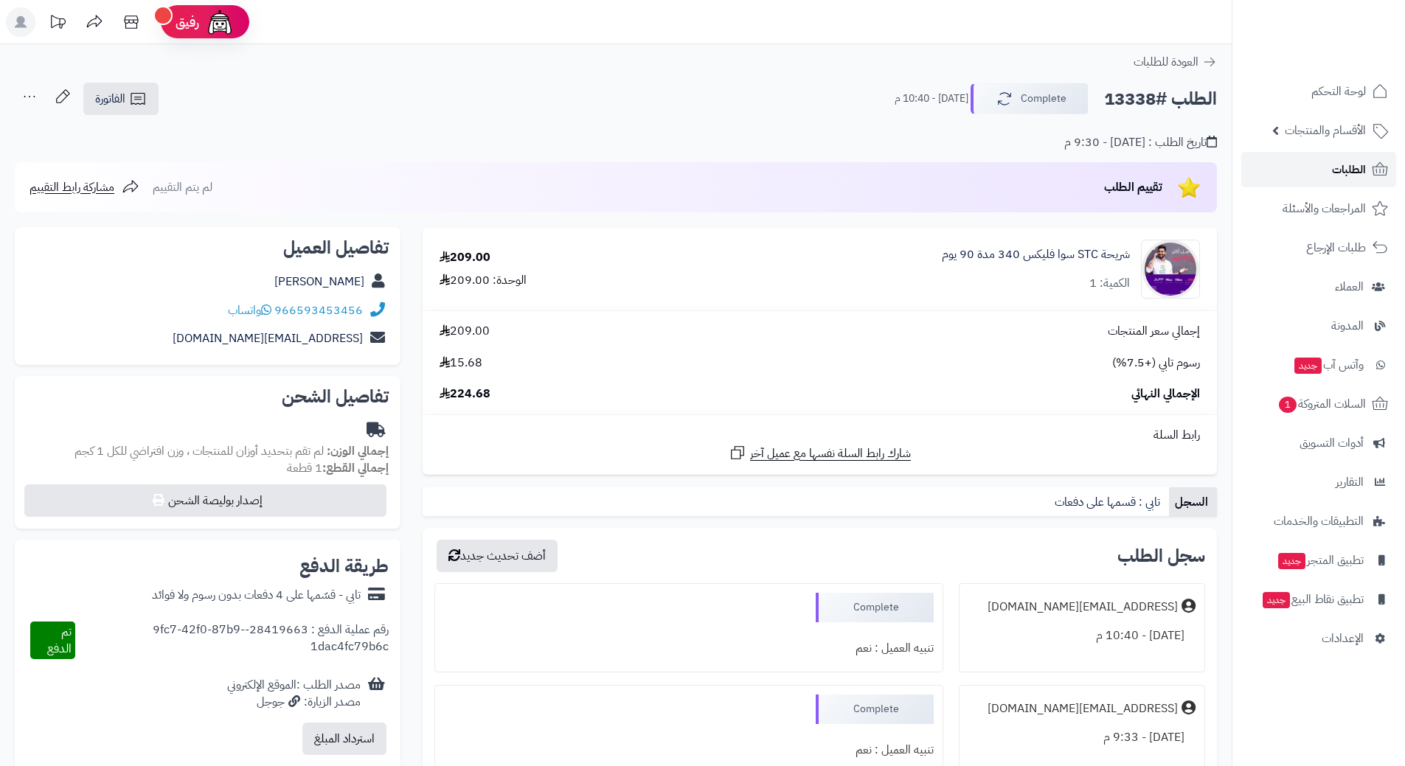
click at [1333, 164] on span "الطلبات" at bounding box center [1349, 169] width 34 height 21
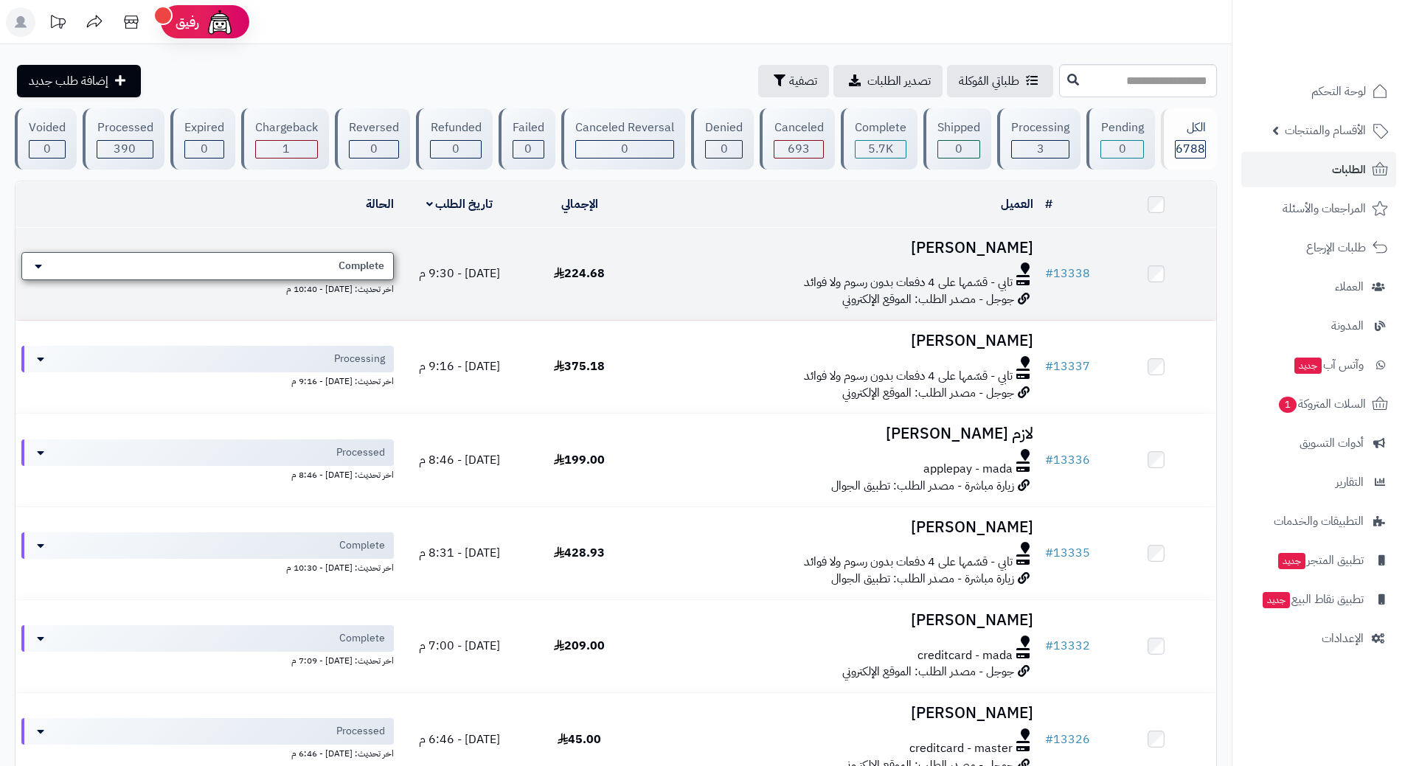
click at [38, 260] on icon at bounding box center [38, 266] width 7 height 12
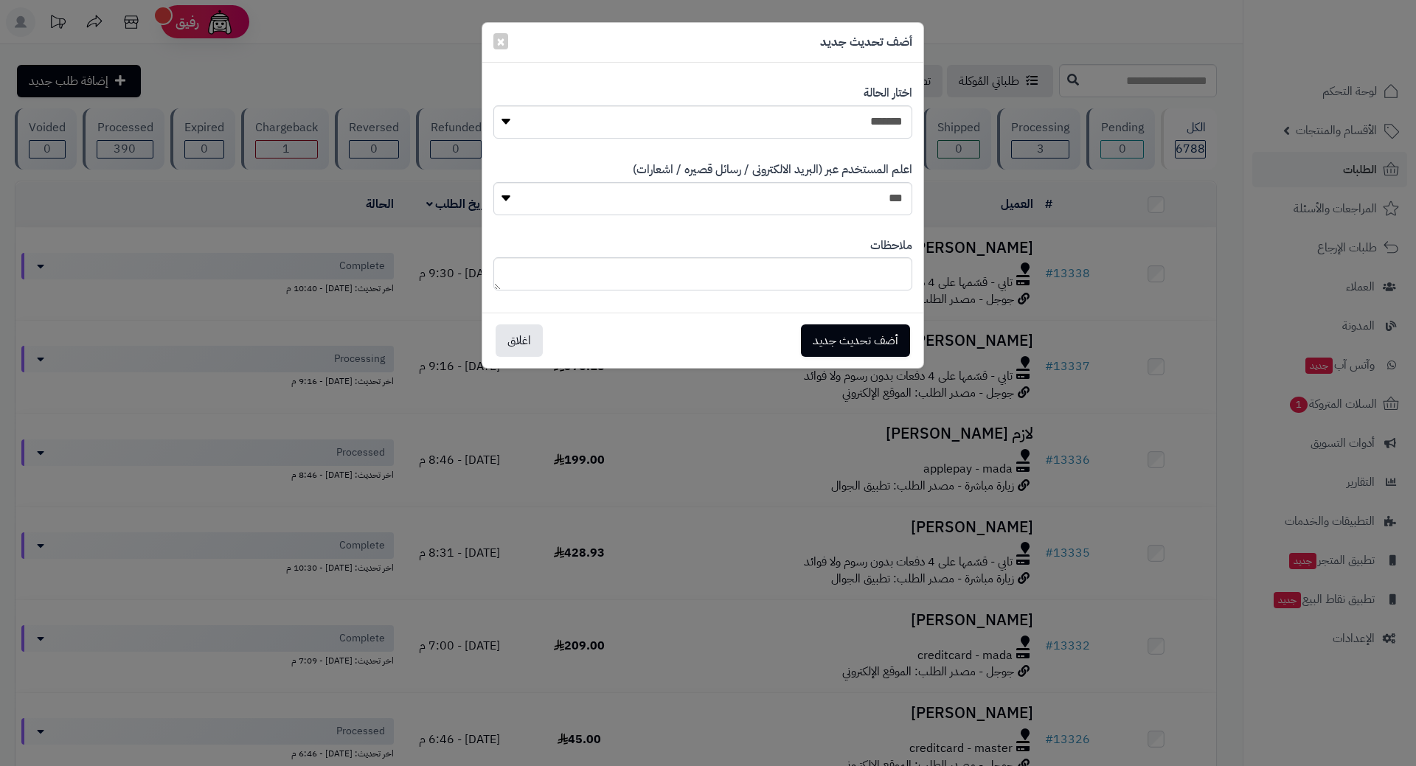
click at [1168, 385] on div "**********" at bounding box center [708, 383] width 1416 height 766
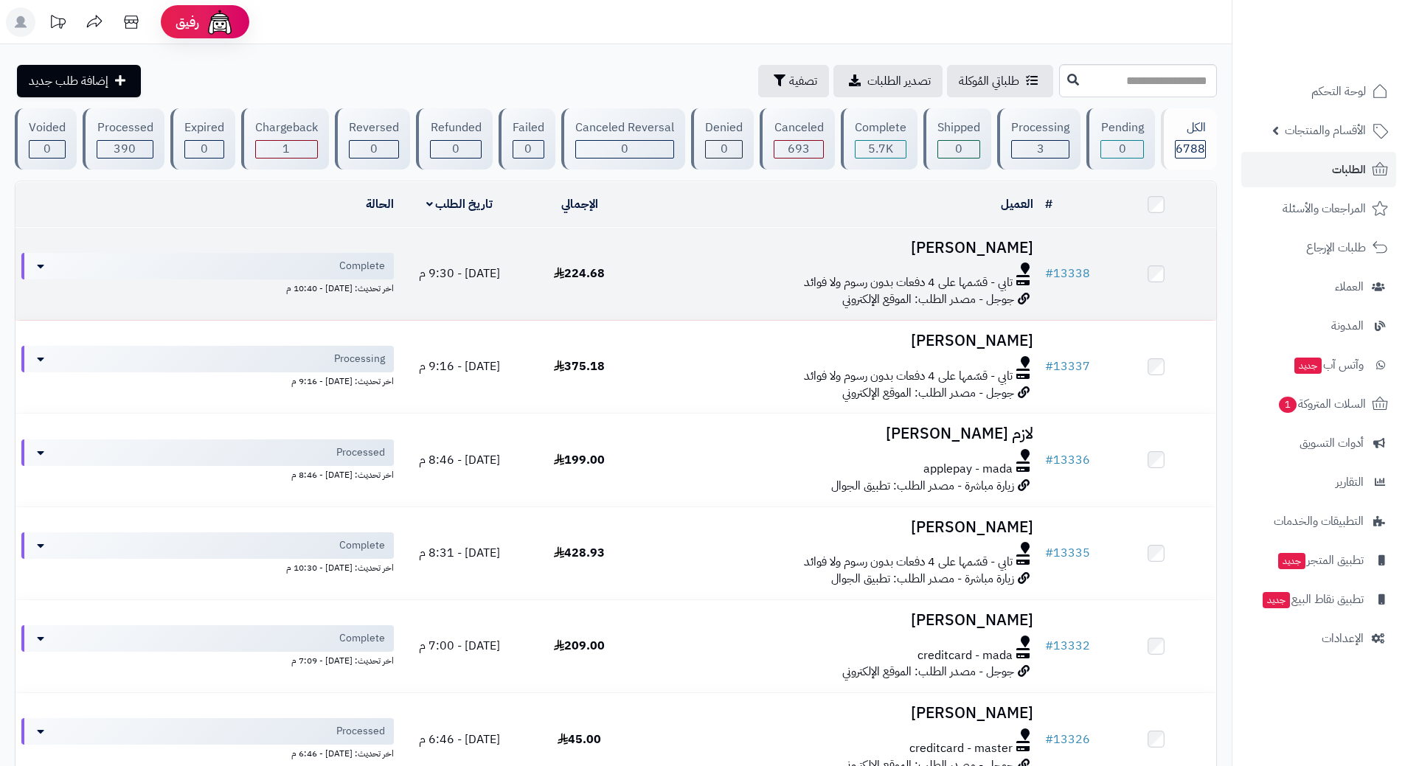
click at [981, 270] on div at bounding box center [839, 268] width 388 height 12
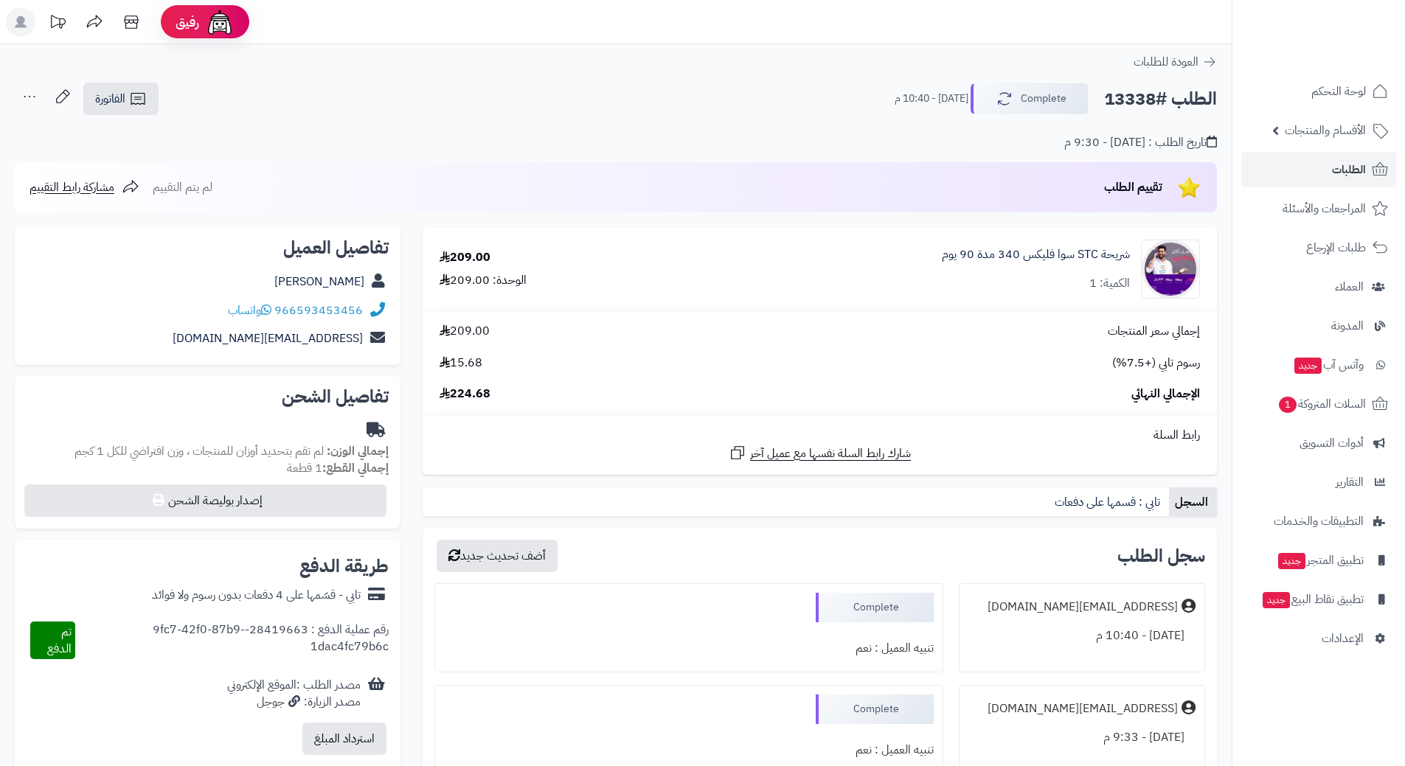
click at [1031, 148] on div "تاريخ الطلب : [DATE] - 9:30 م" at bounding box center [616, 133] width 1202 height 35
click at [1009, 105] on icon "button" at bounding box center [1003, 98] width 18 height 18
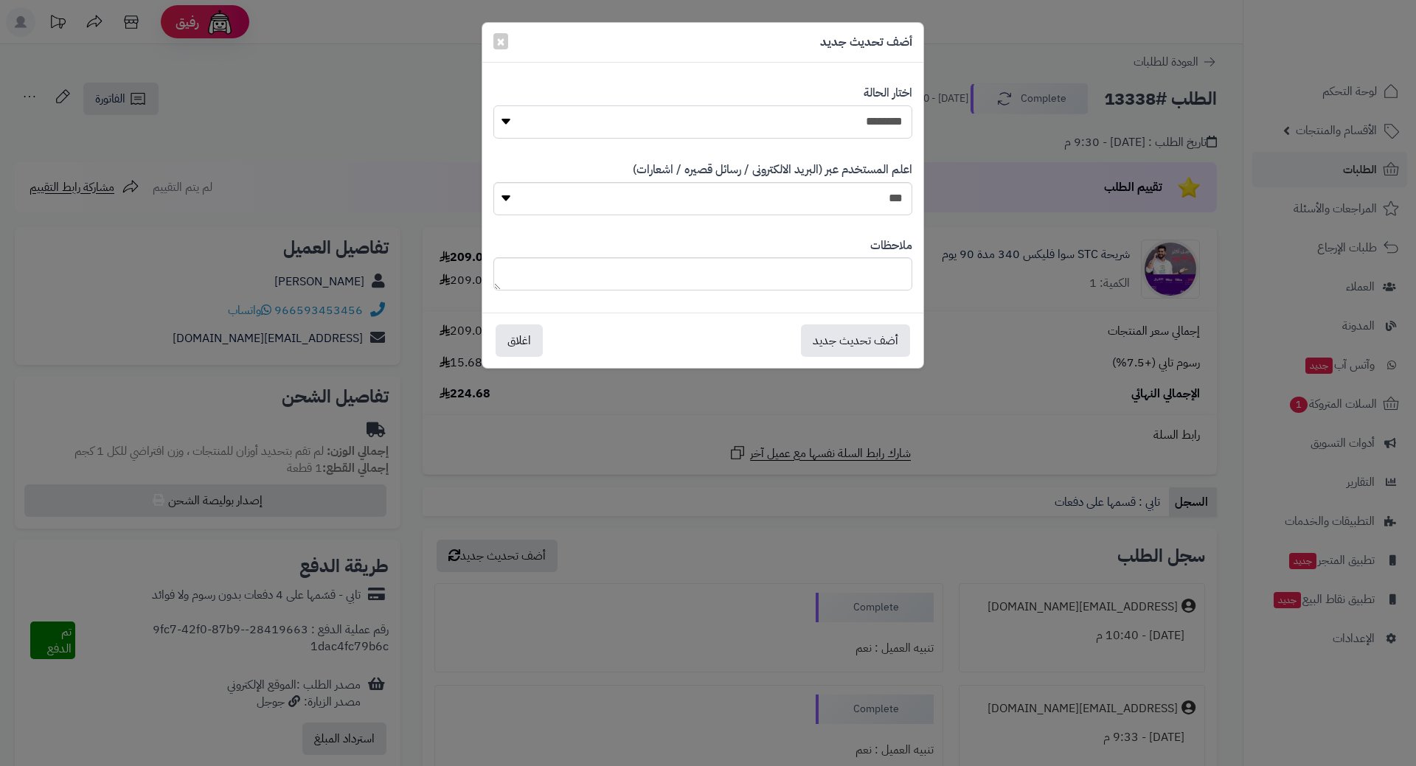
click at [507, 116] on select "**********" at bounding box center [702, 121] width 419 height 33
select select "**"
click at [493, 105] on select "**********" at bounding box center [702, 121] width 419 height 33
click at [853, 339] on button "أضف تحديث جديد" at bounding box center [855, 340] width 109 height 32
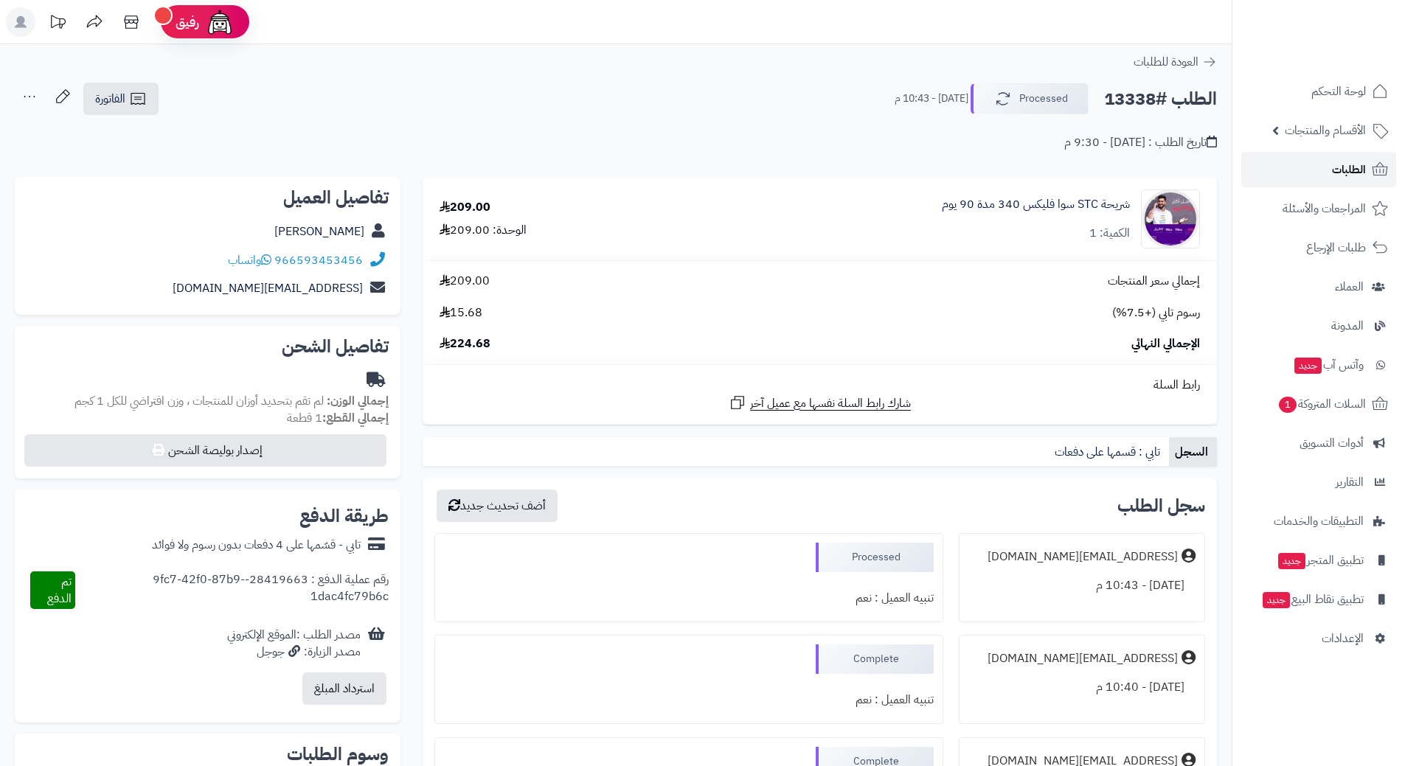
click at [1327, 172] on link "الطلبات" at bounding box center [1318, 169] width 155 height 35
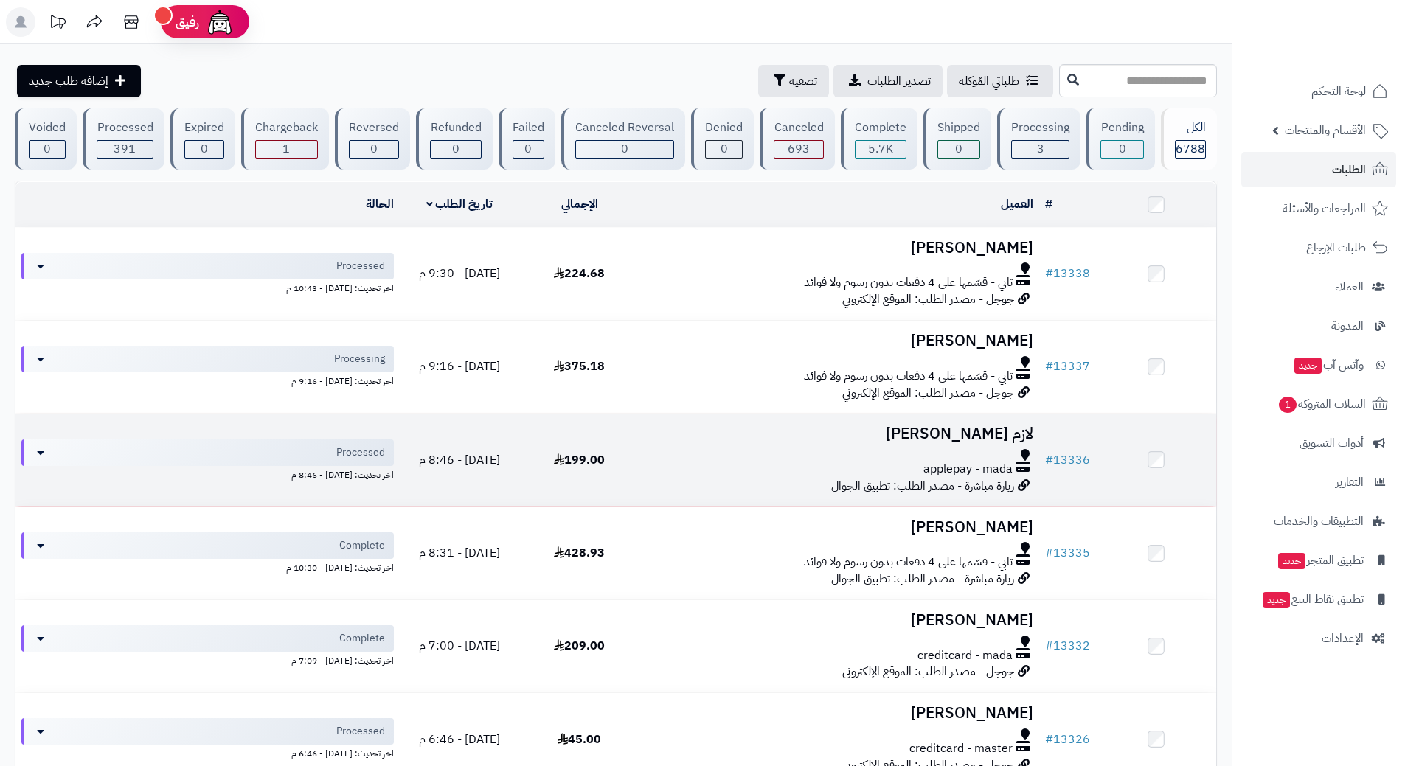
click at [1040, 455] on td "# 13336" at bounding box center [1067, 460] width 57 height 92
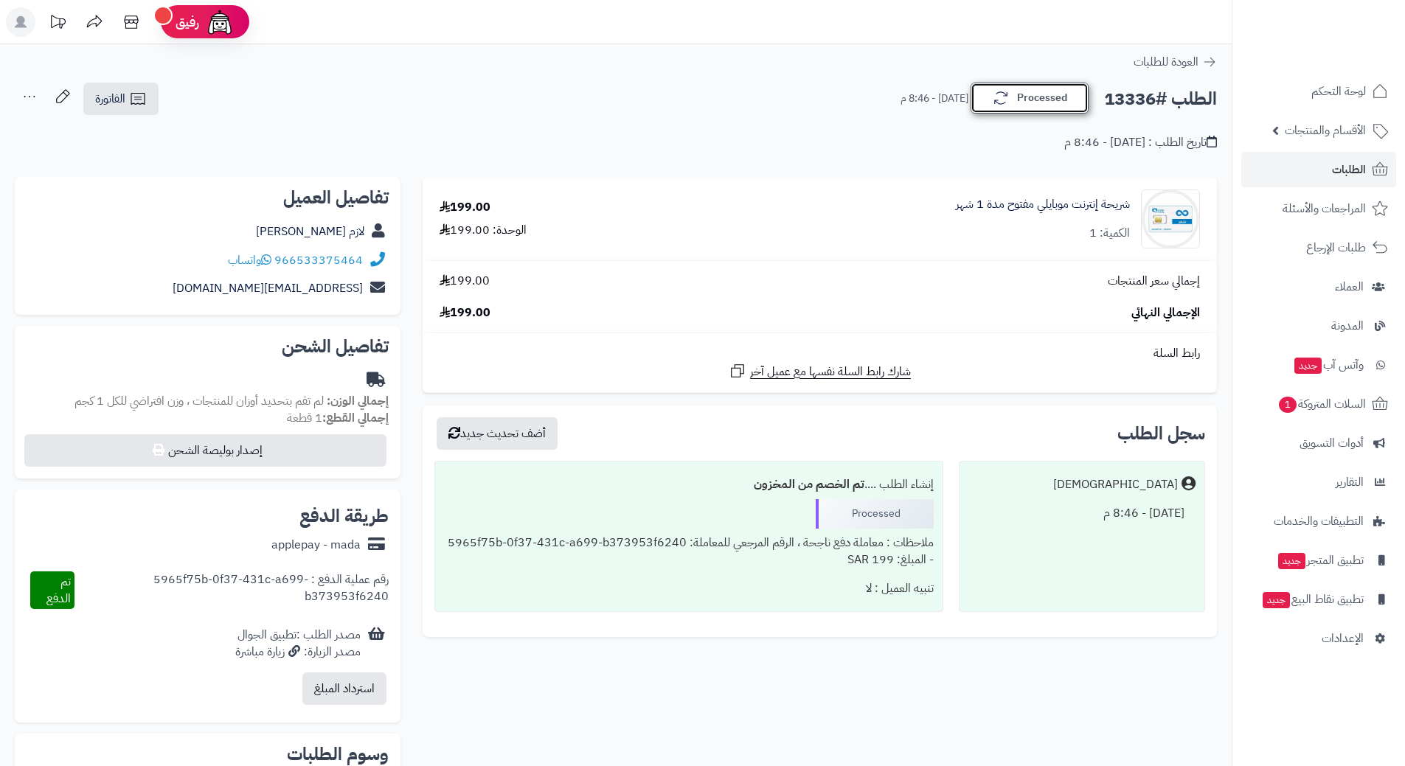
click at [994, 98] on icon "button" at bounding box center [1001, 98] width 18 height 18
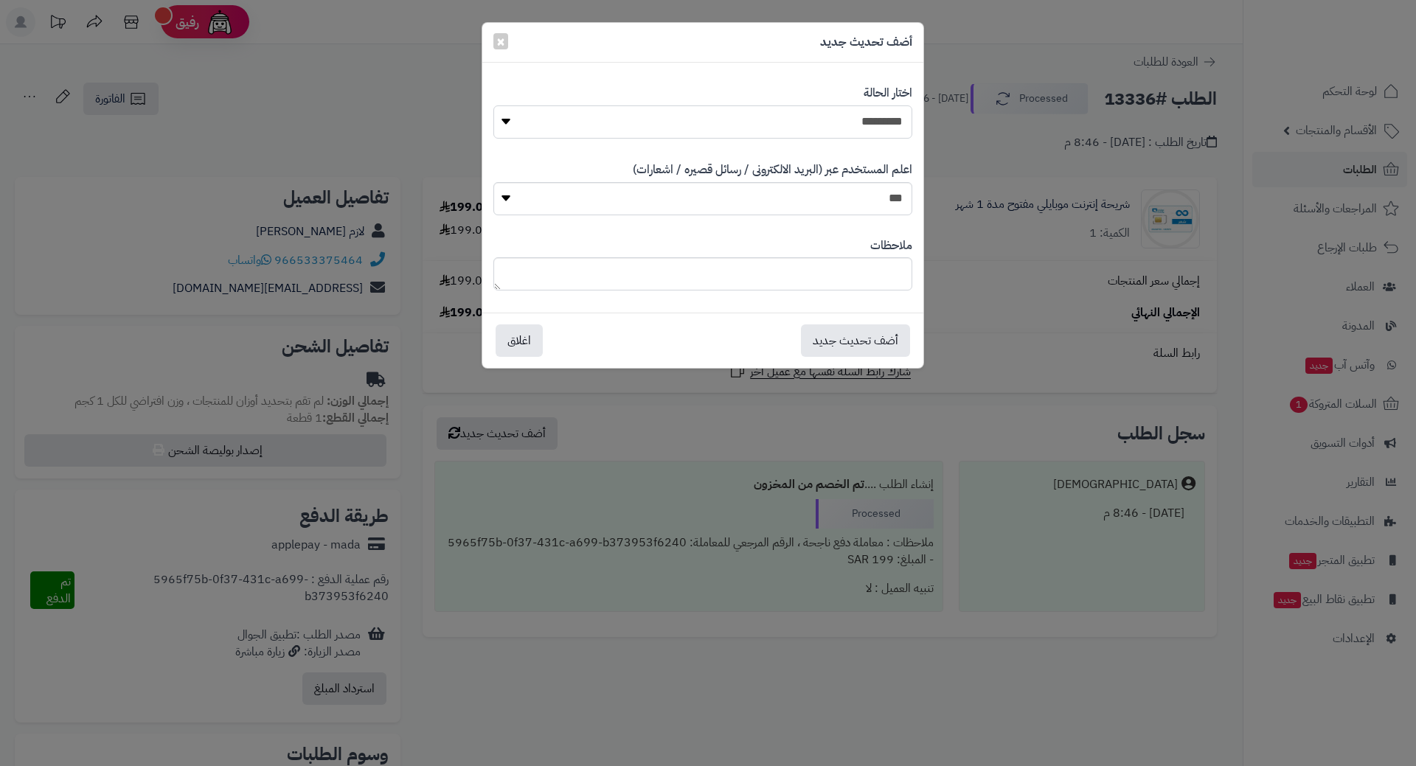
click at [498, 124] on select "**********" at bounding box center [702, 121] width 419 height 33
select select "*"
click at [493, 105] on select "**********" at bounding box center [702, 121] width 419 height 33
click at [835, 336] on button "أضف تحديث جديد" at bounding box center [855, 340] width 109 height 32
